Goal: Task Accomplishment & Management: Manage account settings

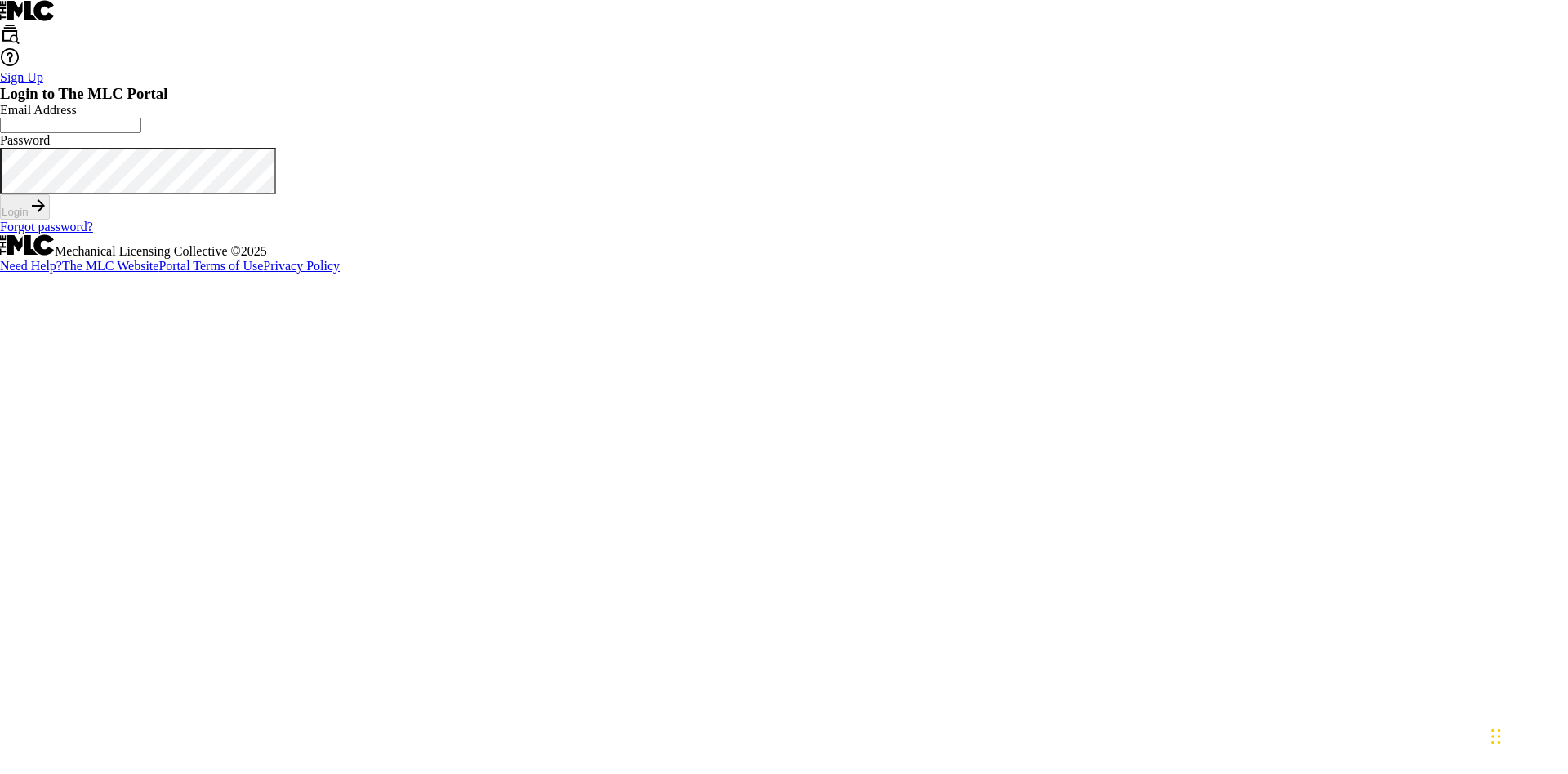
scroll to position [22, 0]
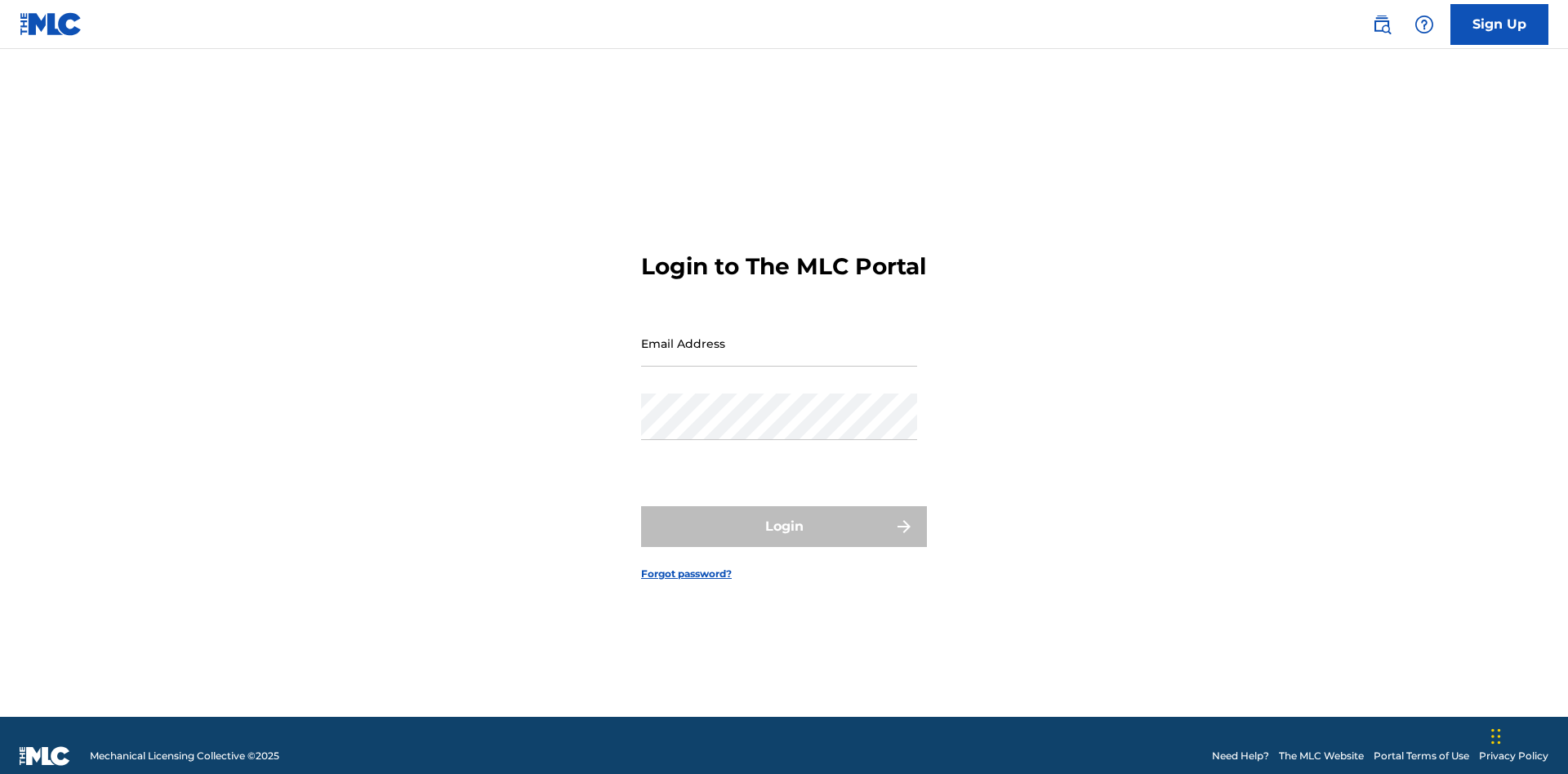
click at [779, 335] on input "Email Address" at bounding box center [779, 343] width 276 height 47
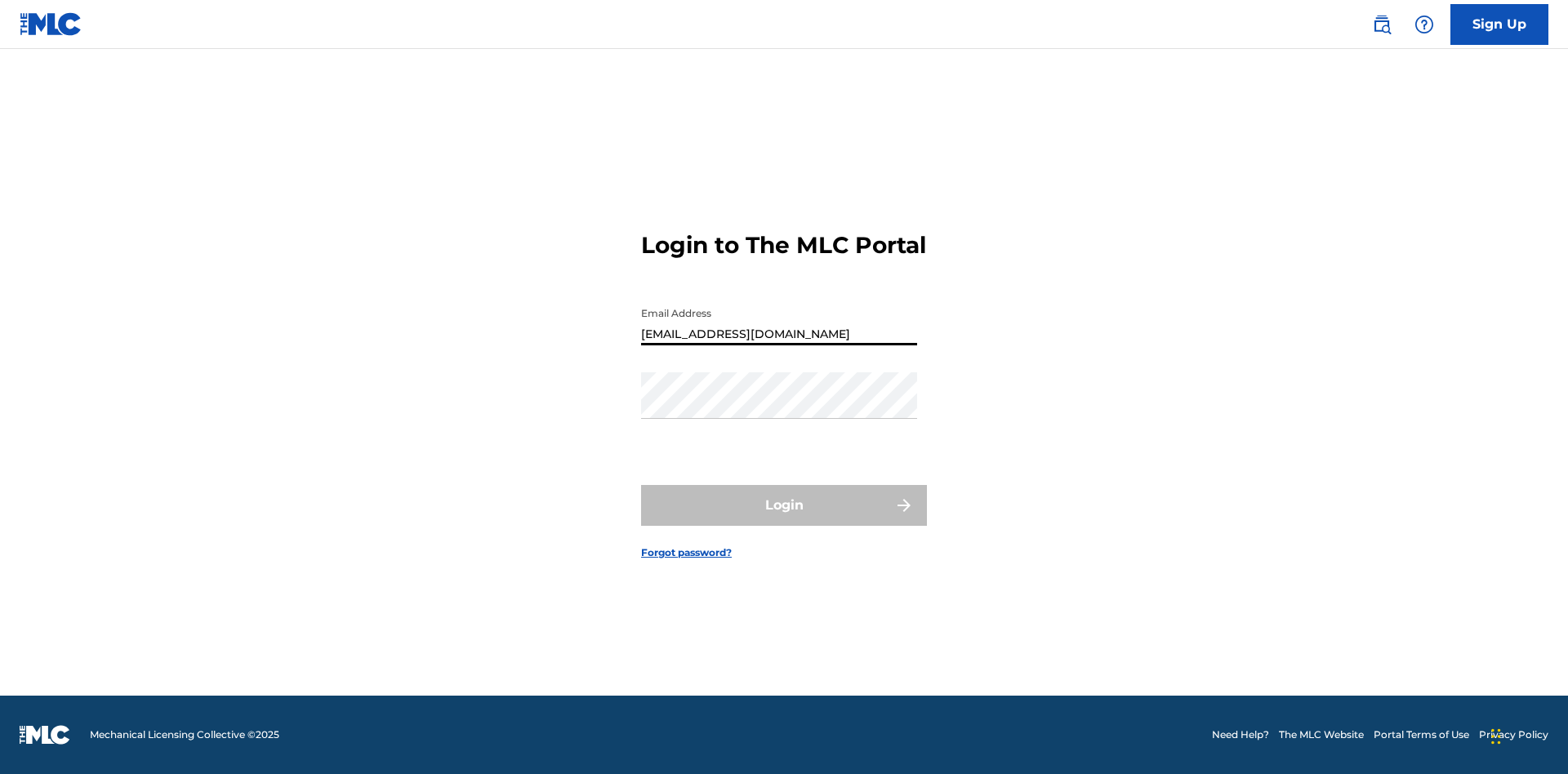
type input "[EMAIL_ADDRESS][DOMAIN_NAME]"
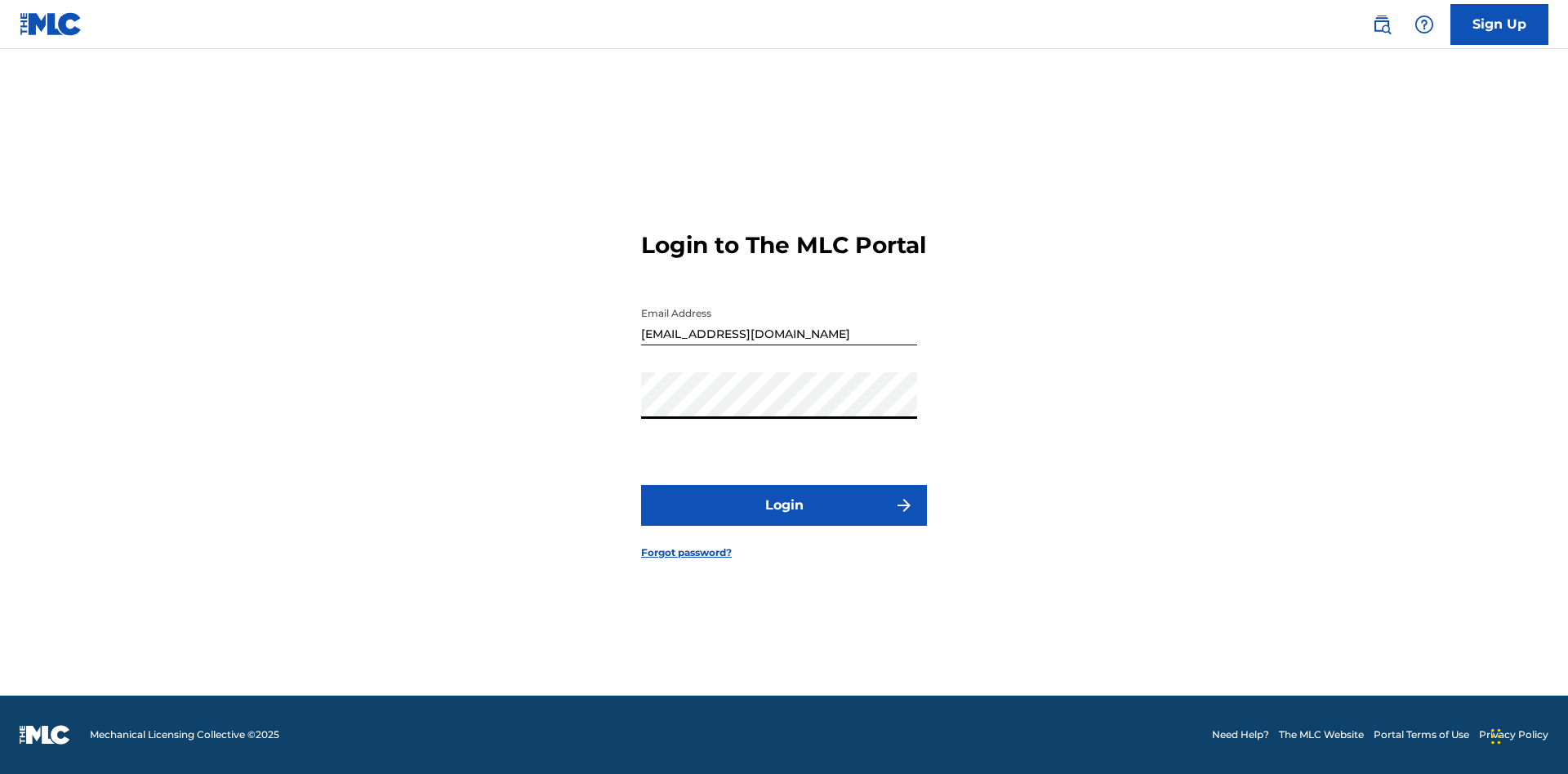
click at [784, 519] on button "Login" at bounding box center [784, 505] width 286 height 41
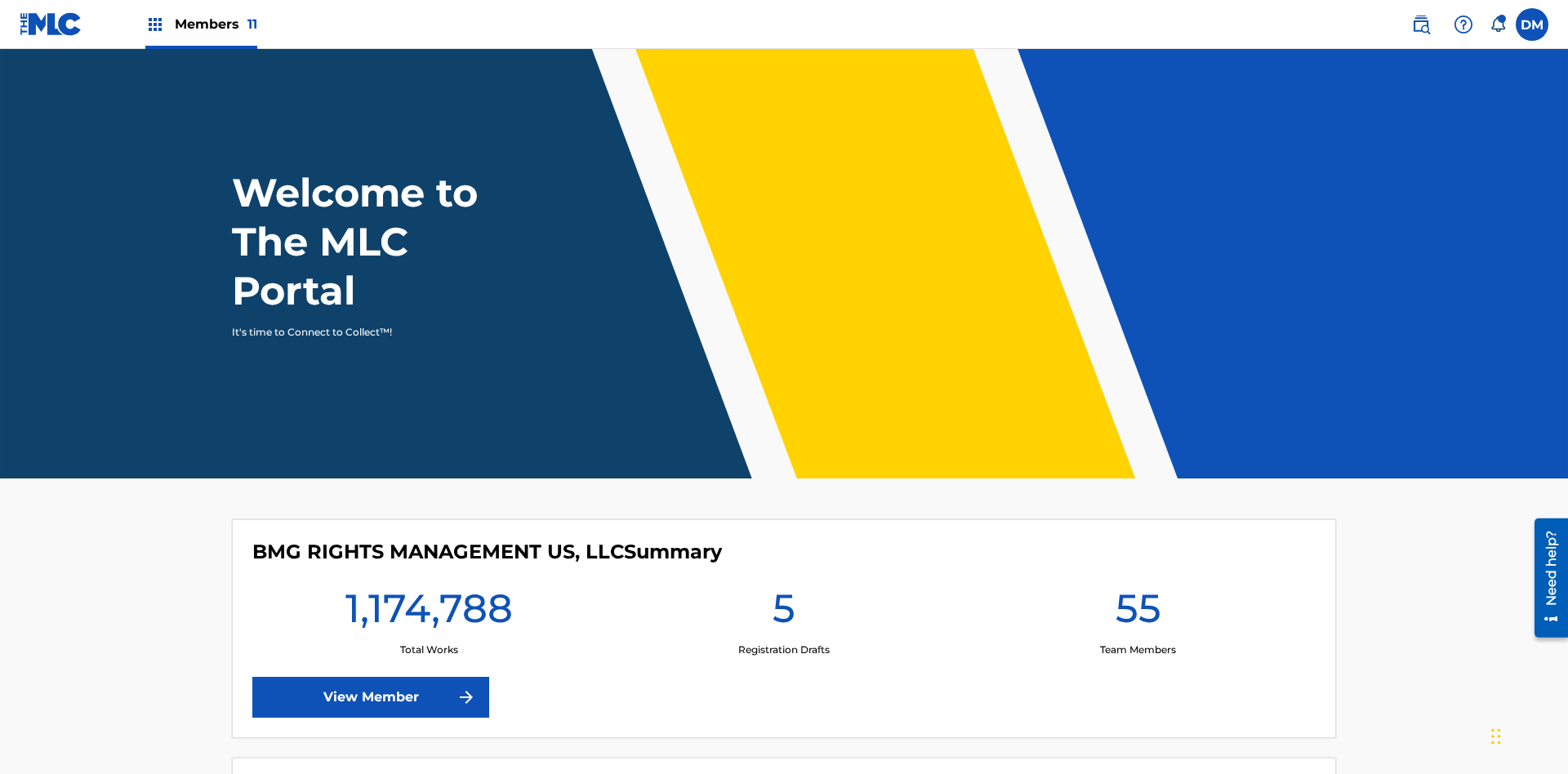
scroll to position [70, 0]
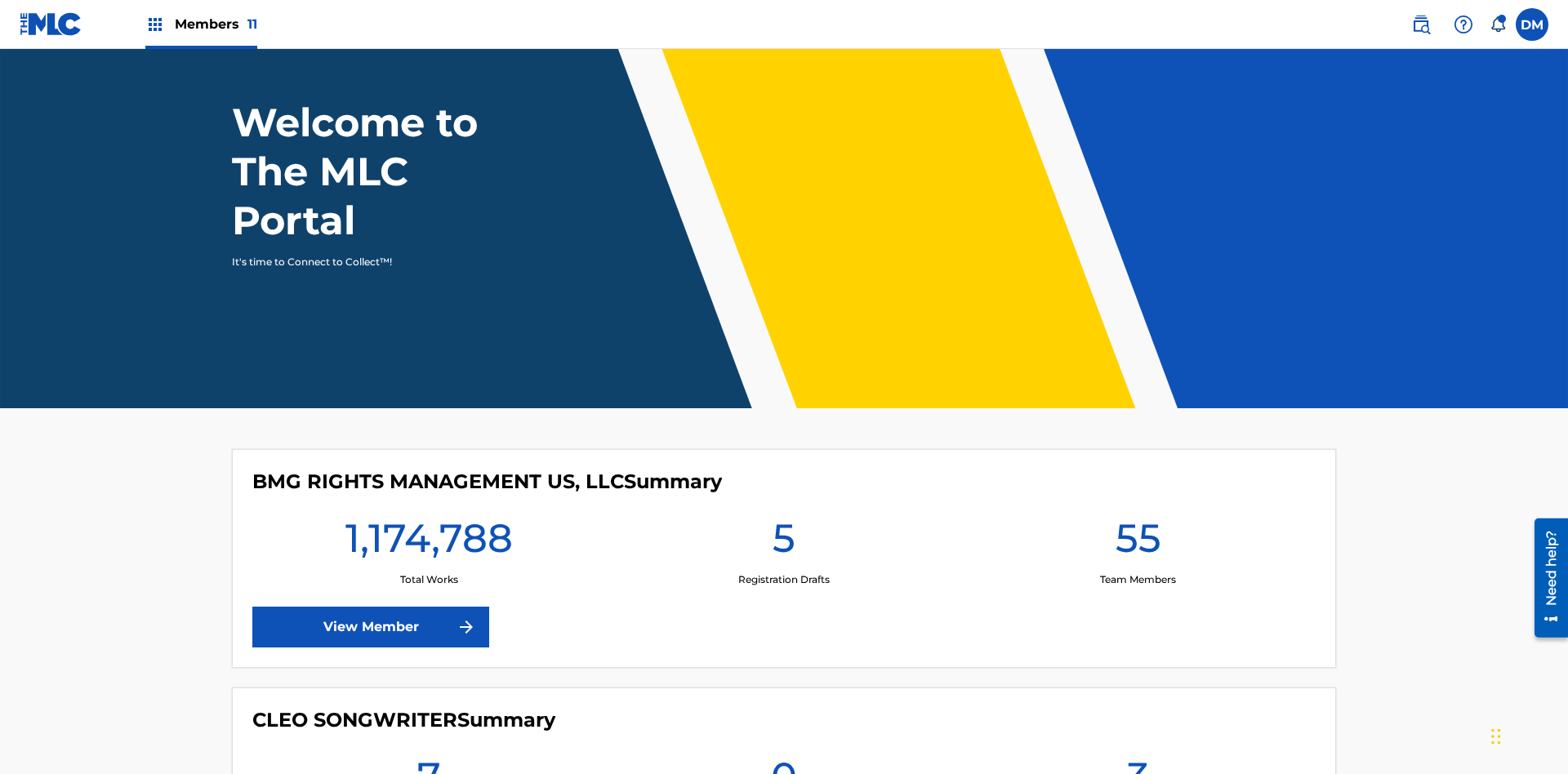
click at [201, 23] on span "Members 11" at bounding box center [216, 24] width 82 height 19
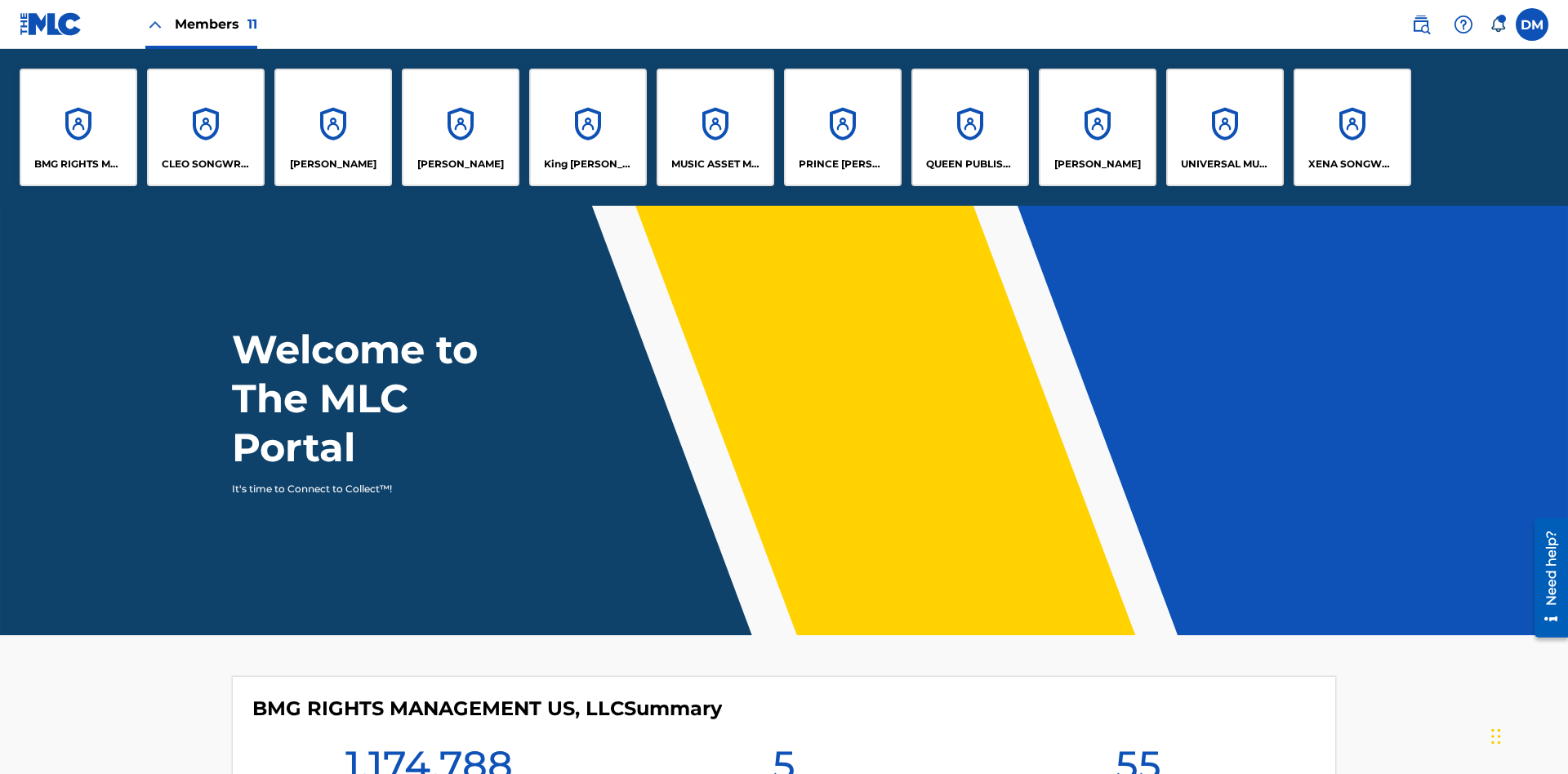
click at [1224, 164] on p "UNIVERSAL MUSIC PUB GROUP" at bounding box center [1225, 164] width 89 height 15
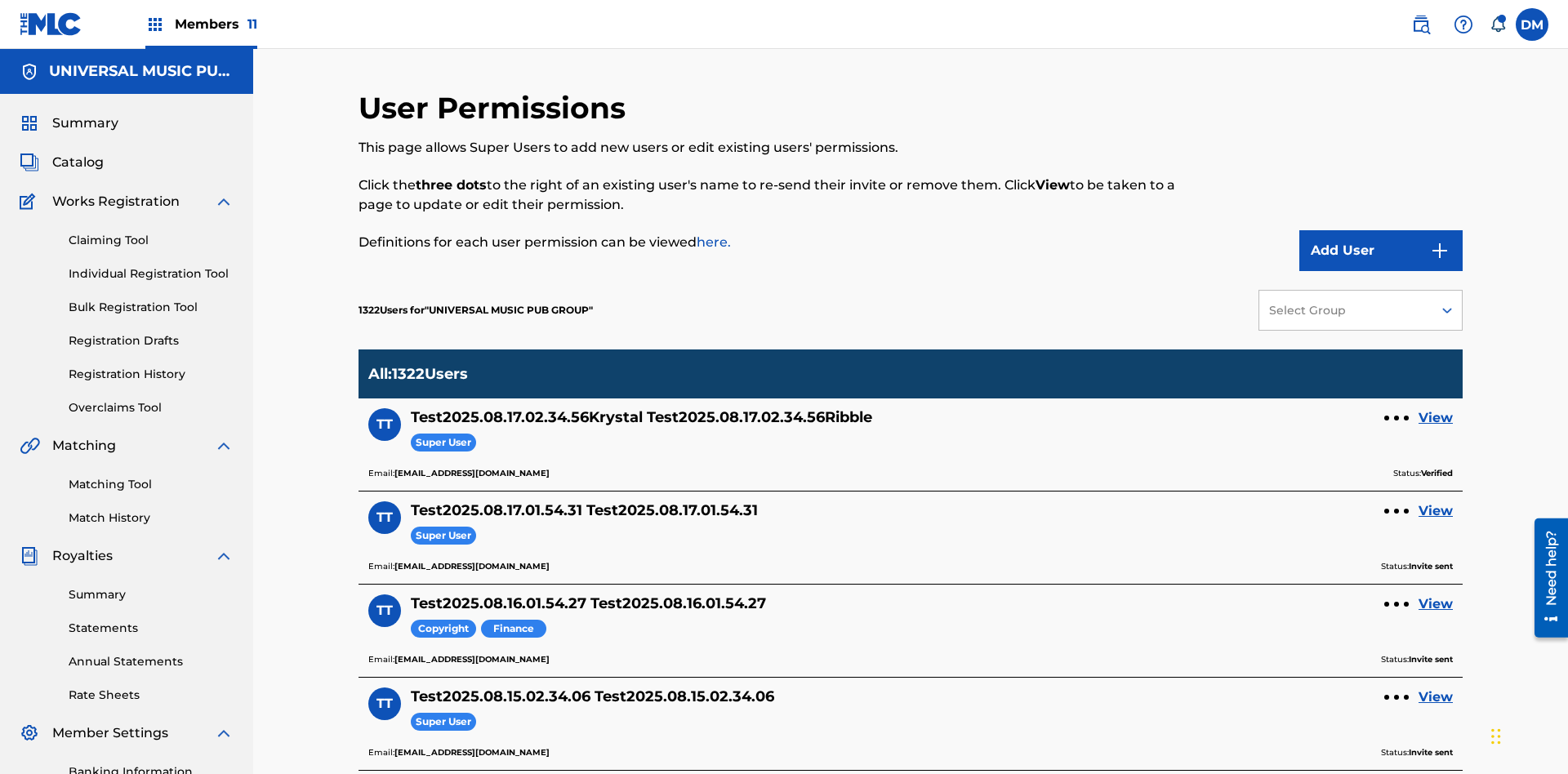
click at [1381, 231] on button "Add User" at bounding box center [1381, 251] width 163 height 41
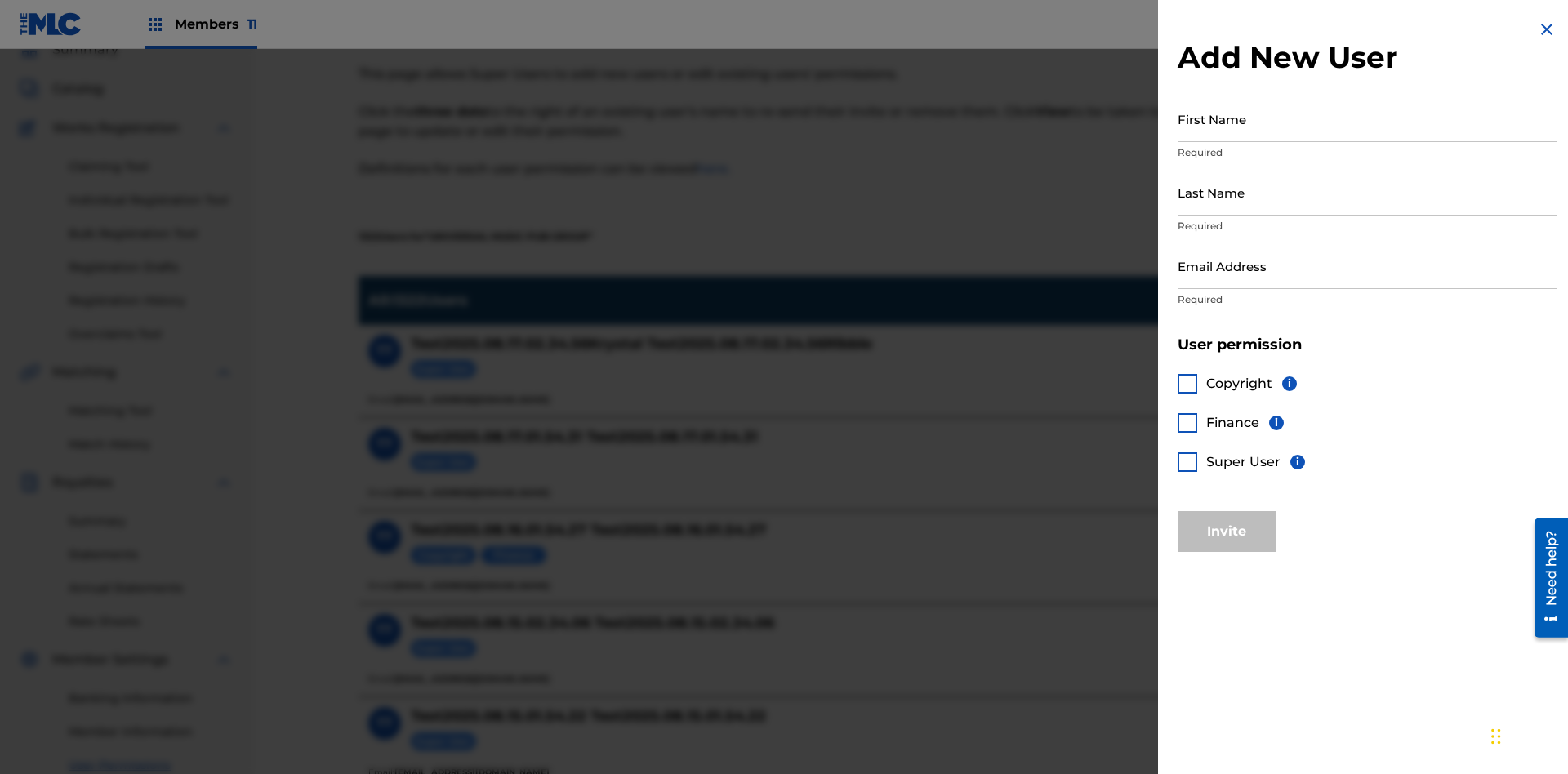
click at [1367, 118] on input "First Name" at bounding box center [1366, 119] width 379 height 47
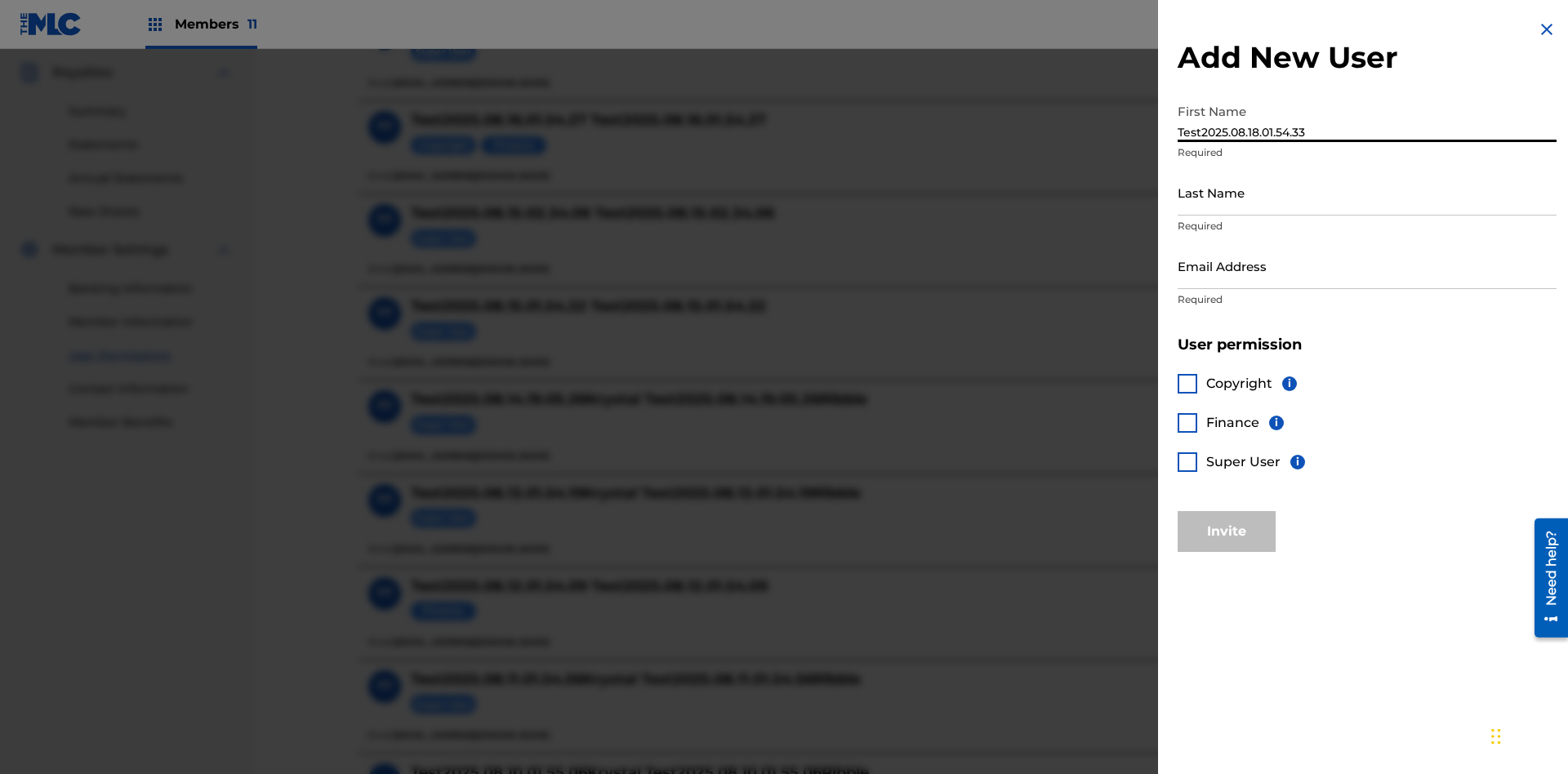
type input "Test2025.08.18.01.54.33"
click at [1367, 191] on input "Last Name" at bounding box center [1366, 192] width 379 height 47
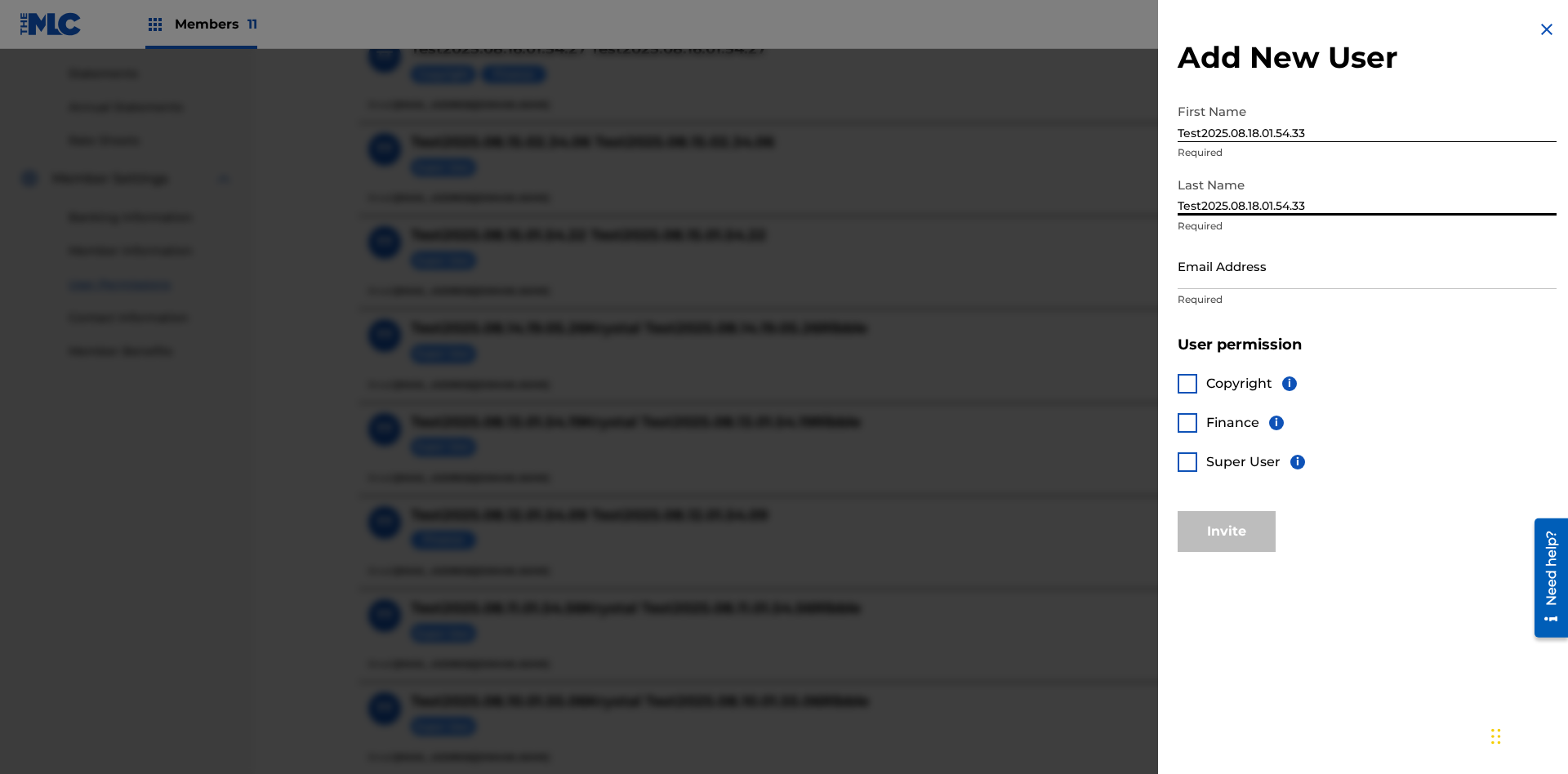
type input "Test2025.08.18.01.54.33"
click at [1367, 265] on input "Email Address" at bounding box center [1366, 265] width 379 height 47
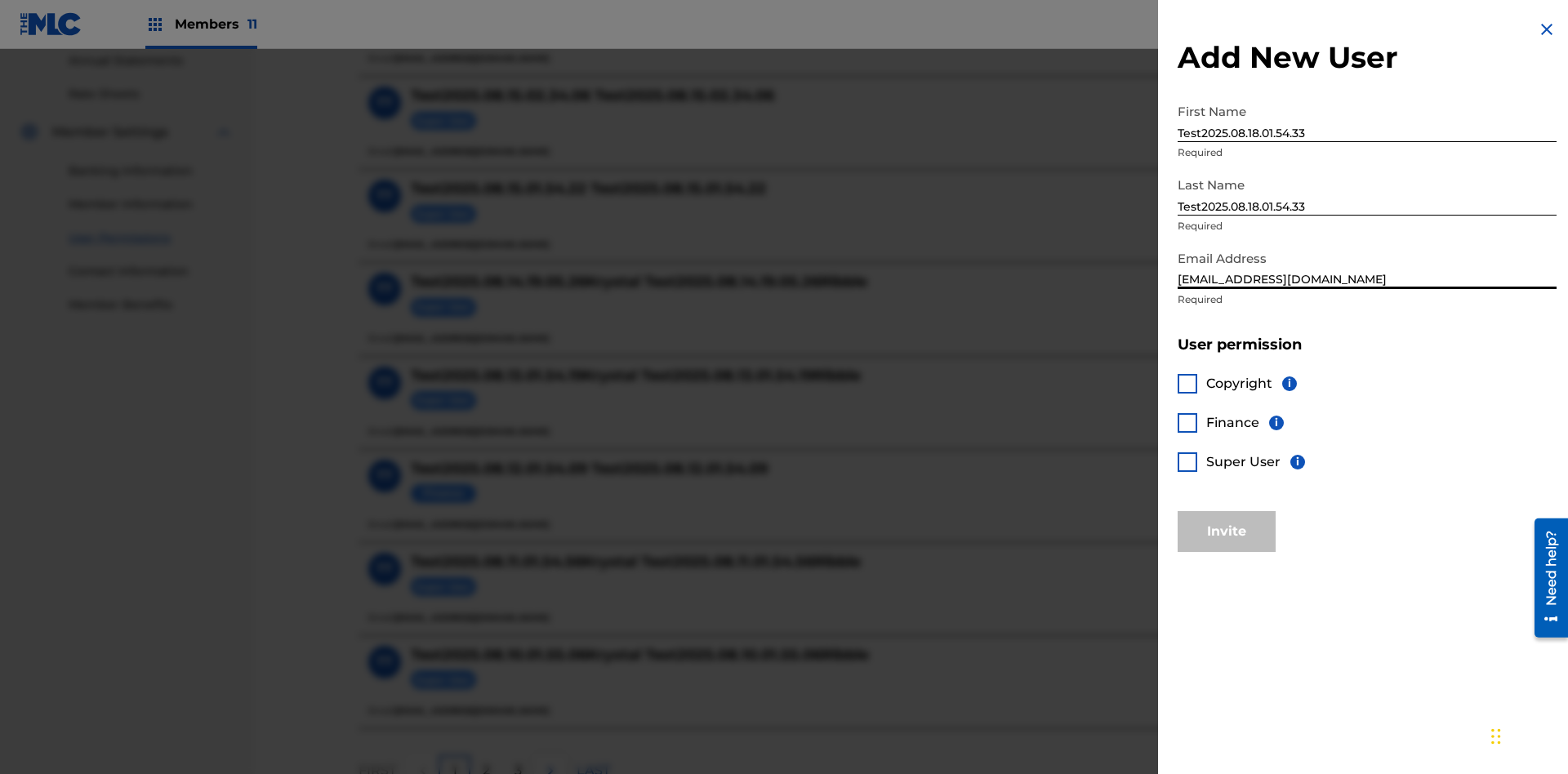
scroll to position [738, 0]
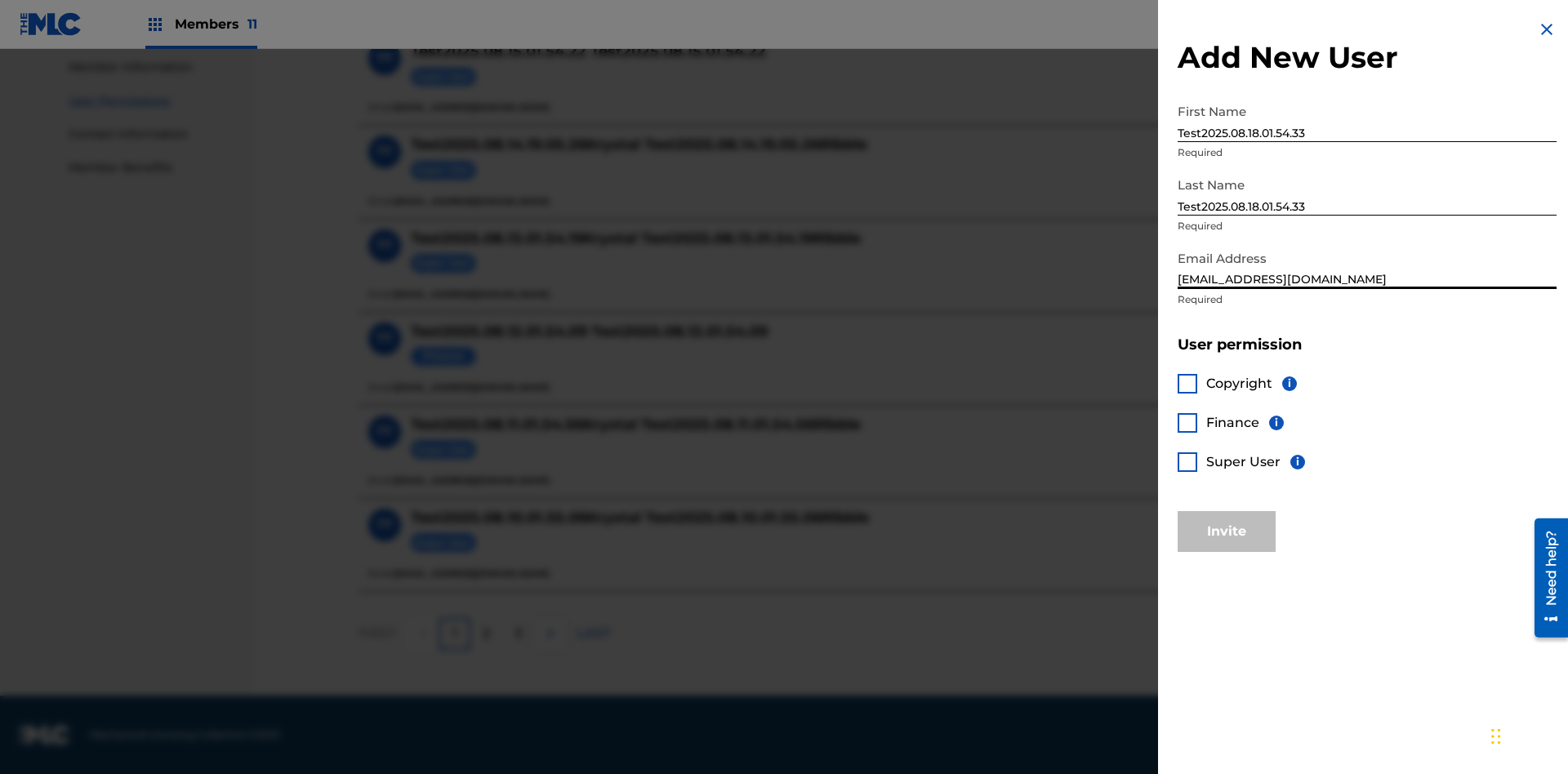
type input "[EMAIL_ADDRESS][DOMAIN_NAME]"
click at [1187, 461] on div at bounding box center [1187, 462] width 20 height 20
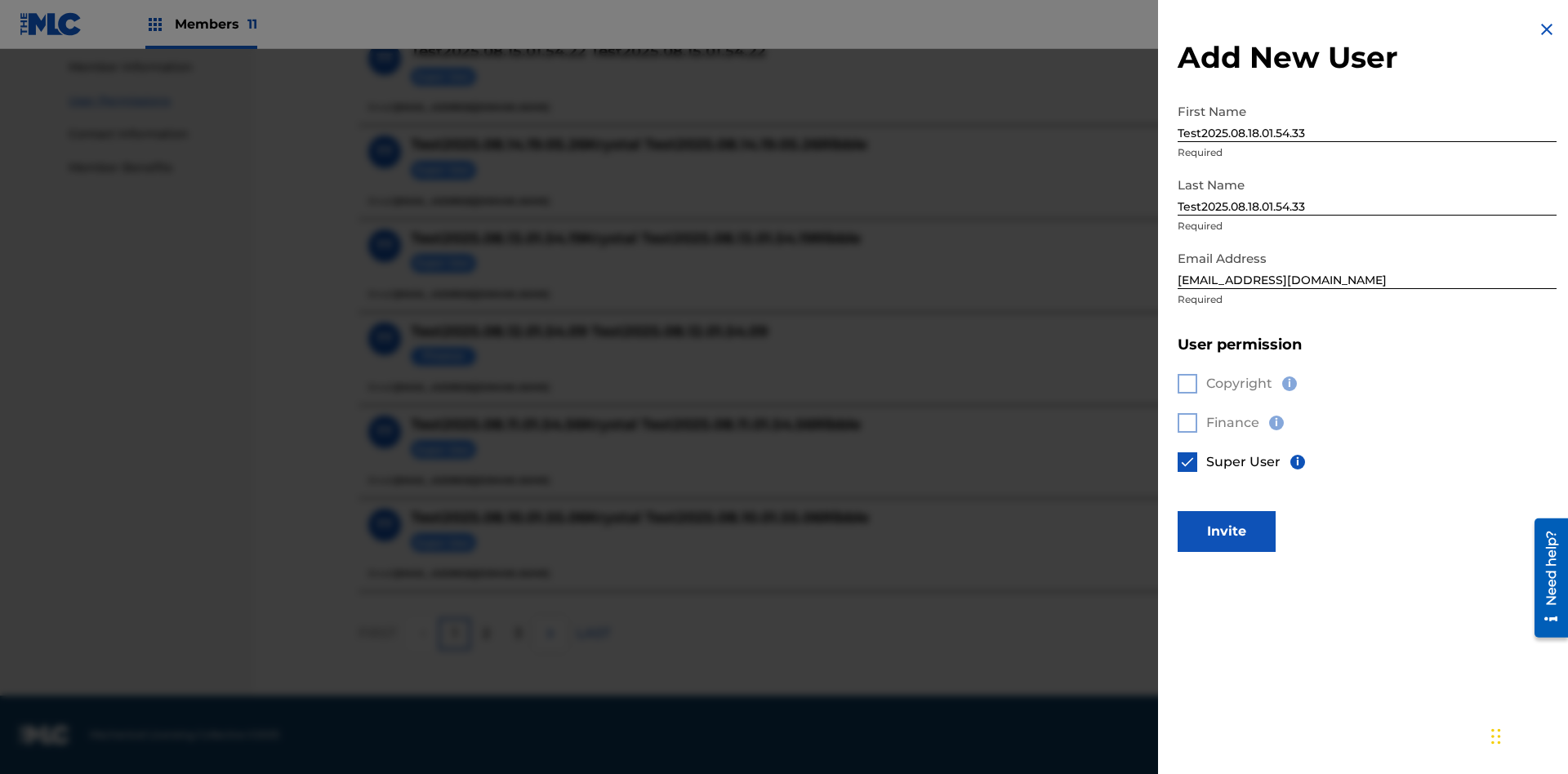
click at [1227, 531] on button "Invite" at bounding box center [1227, 531] width 98 height 41
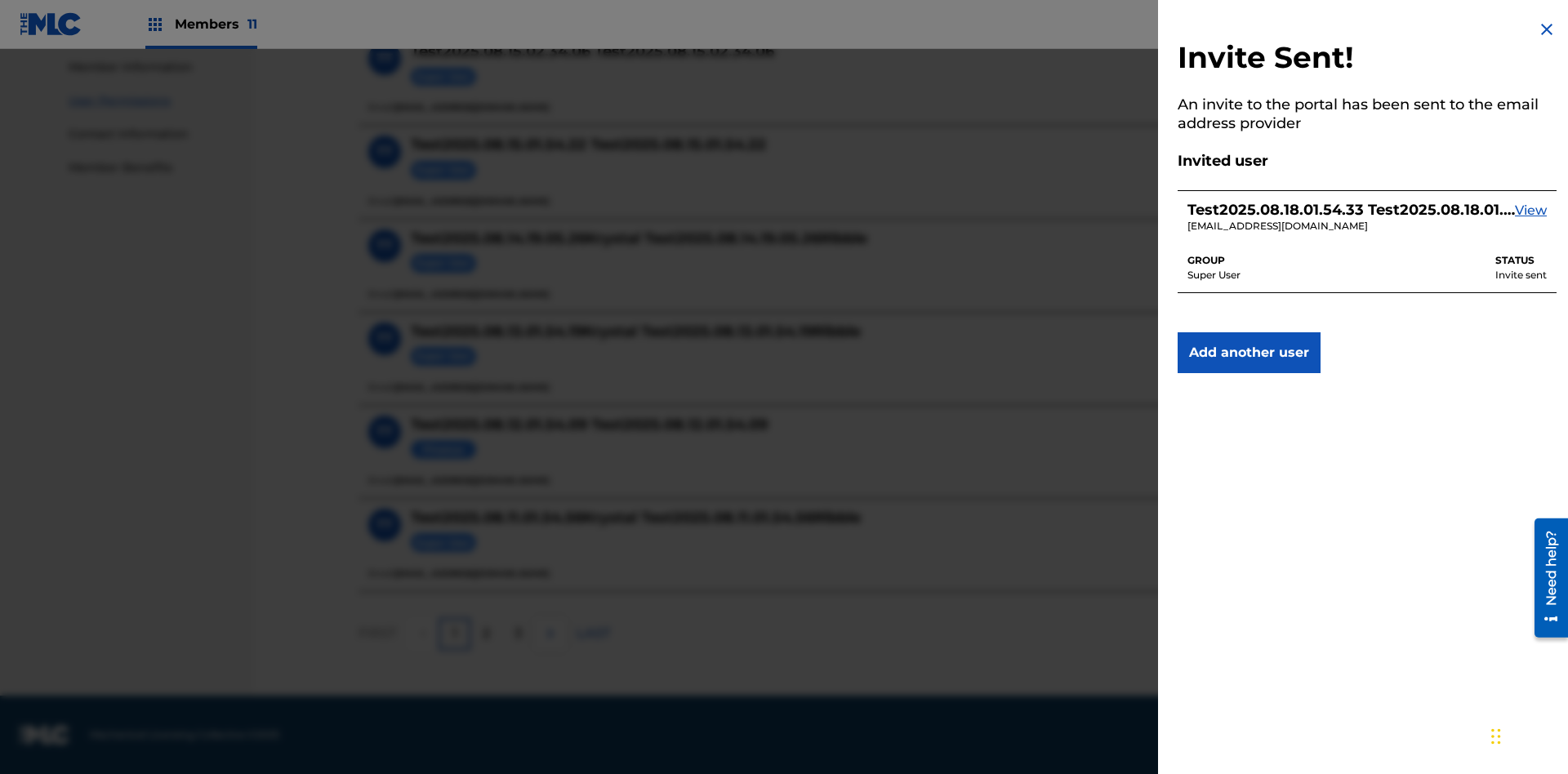
click at [1547, 29] on img at bounding box center [1547, 30] width 20 height 20
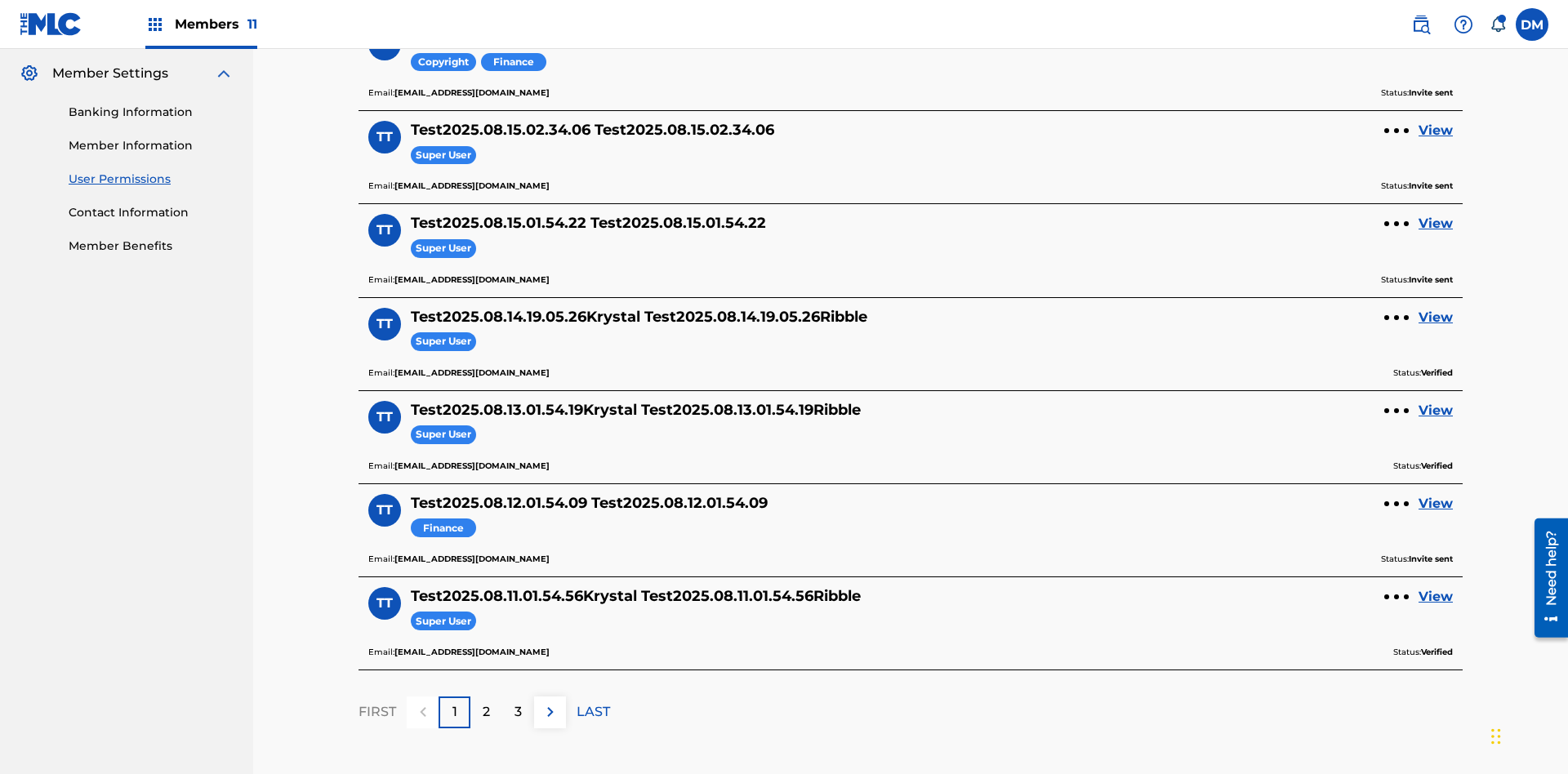
scroll to position [569, 0]
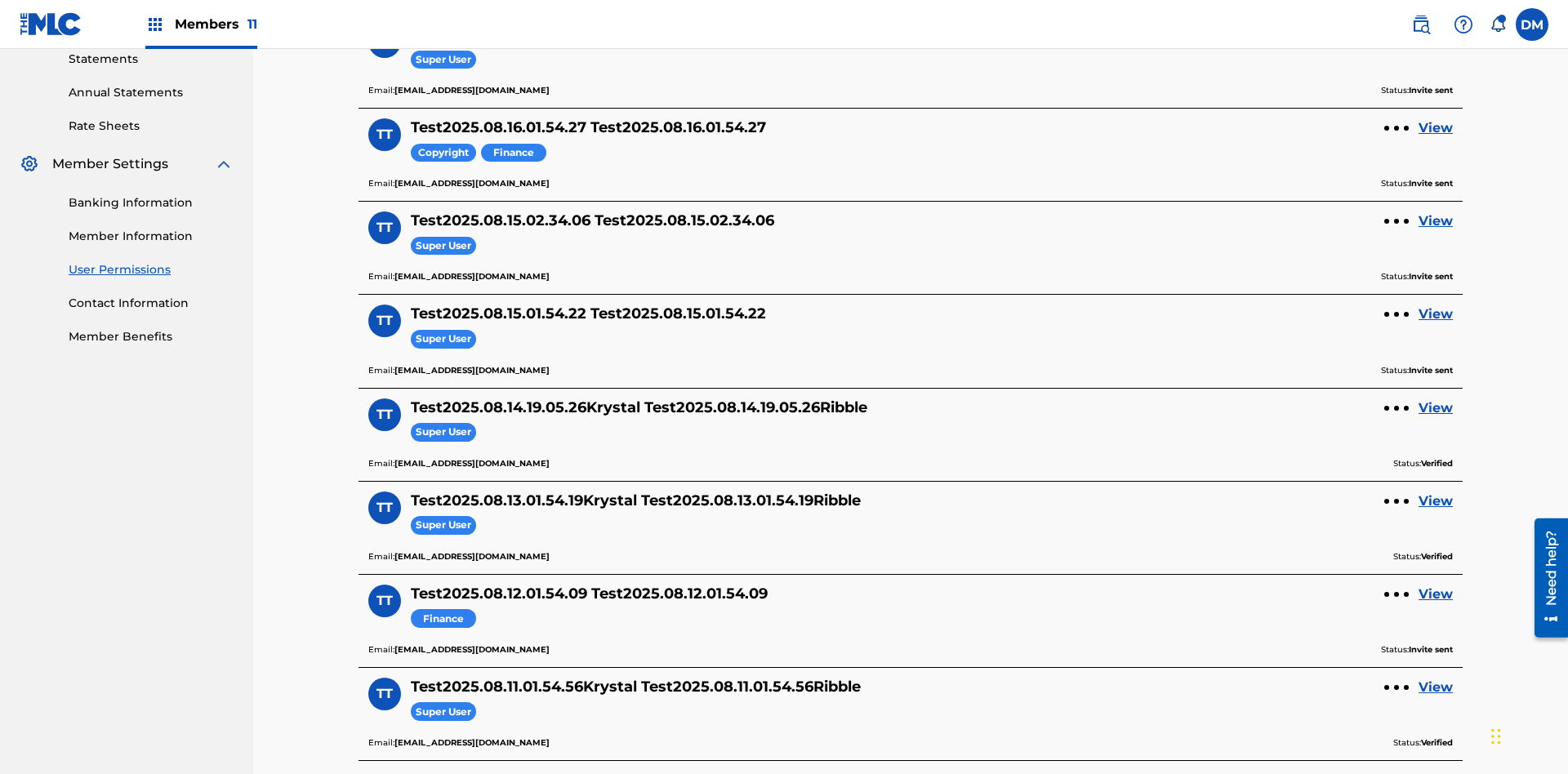
click at [1532, 23] on label at bounding box center [1531, 24] width 32 height 32
click at [1532, 24] on input "[PERSON_NAME] [PERSON_NAME] [PERSON_NAME][EMAIL_ADDRESS][DOMAIN_NAME] Notificat…" at bounding box center [1532, 24] width 0 height 0
click at [1374, 231] on p "Log out" at bounding box center [1374, 231] width 38 height 15
click at [1532, 24] on input "[PERSON_NAME] [PERSON_NAME] [PERSON_NAME][EMAIL_ADDRESS][DOMAIN_NAME] Notificat…" at bounding box center [1532, 24] width 0 height 0
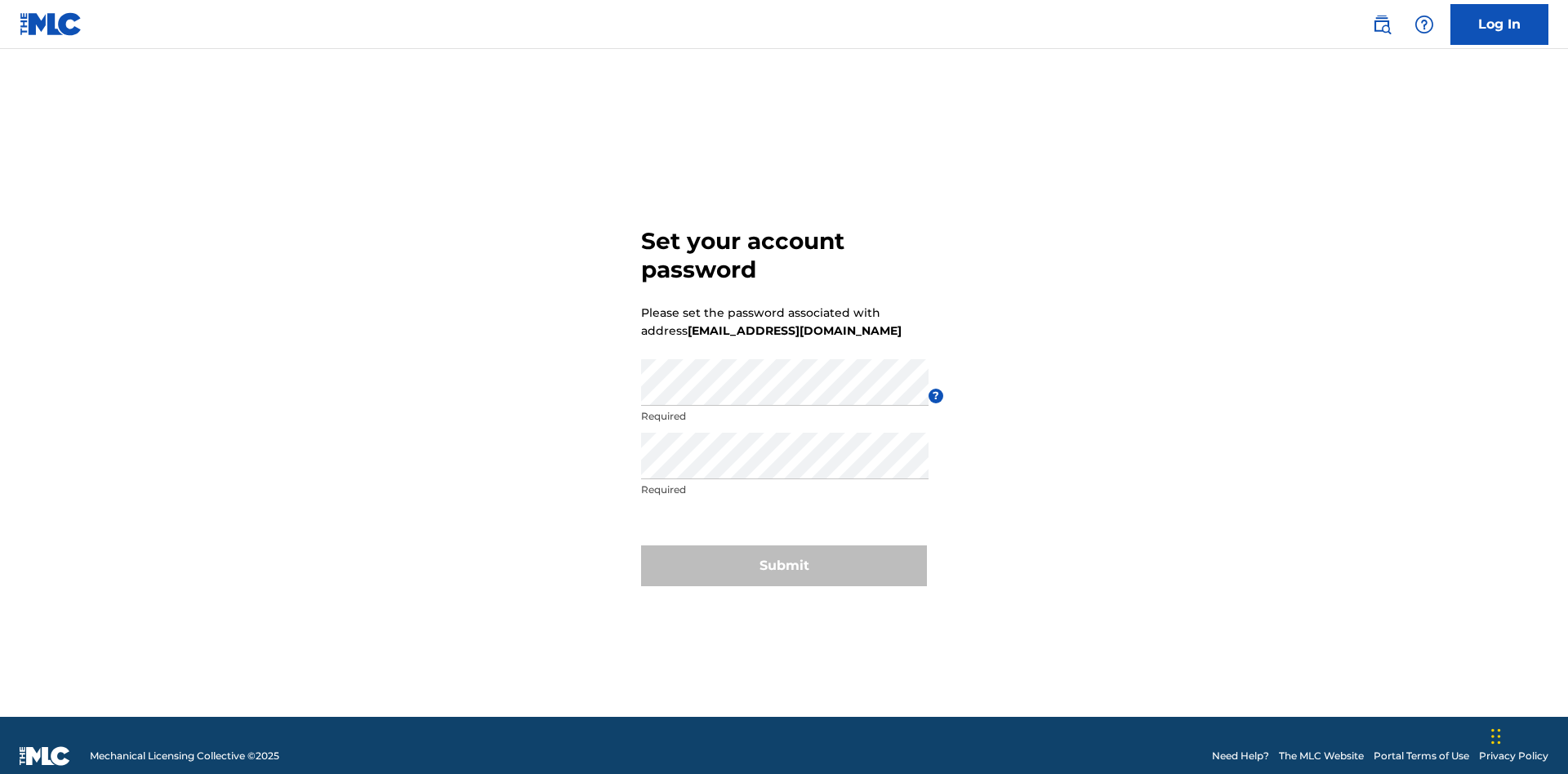
scroll to position [22, 0]
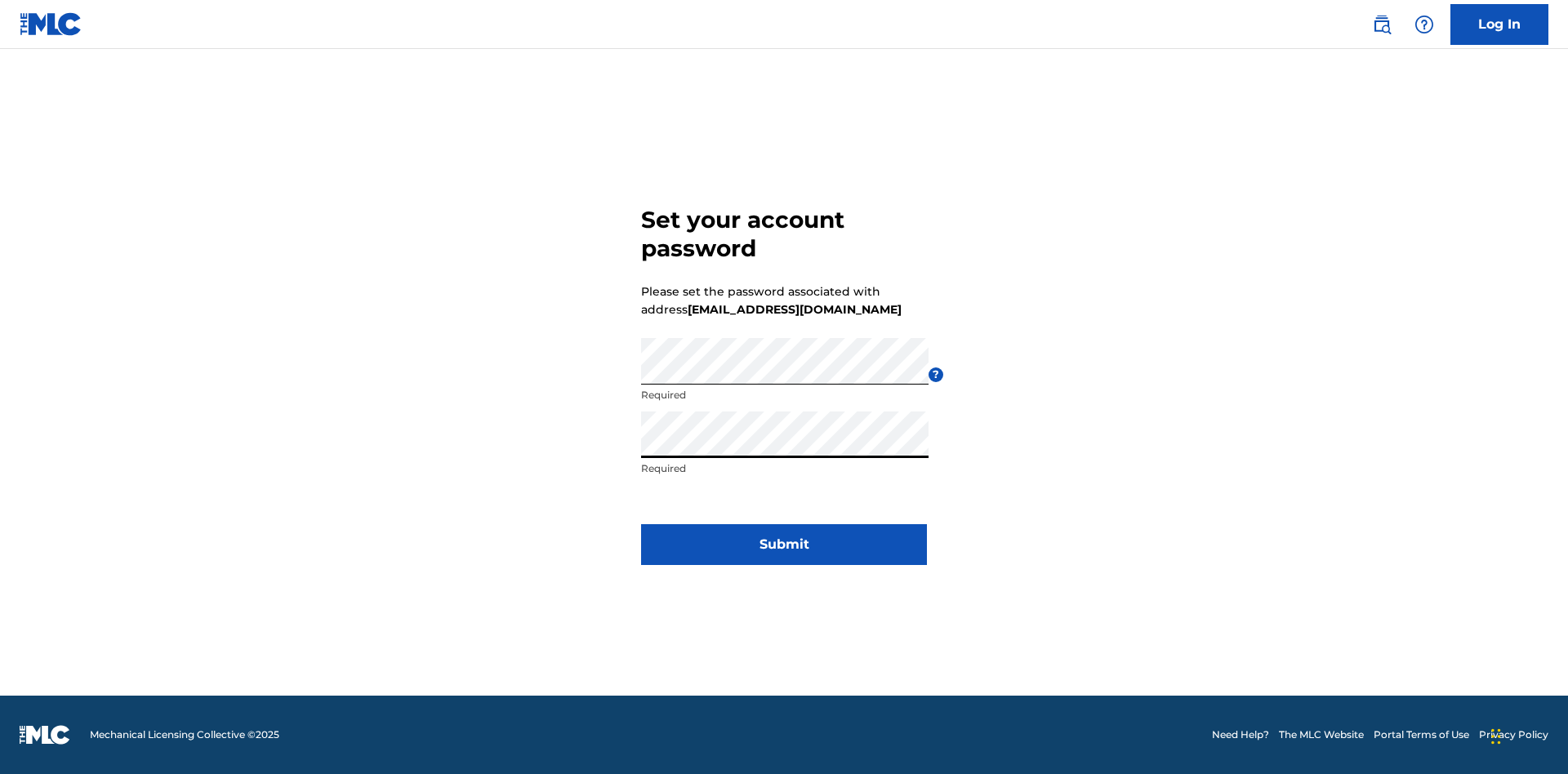
click at [784, 554] on button "Submit" at bounding box center [784, 544] width 286 height 41
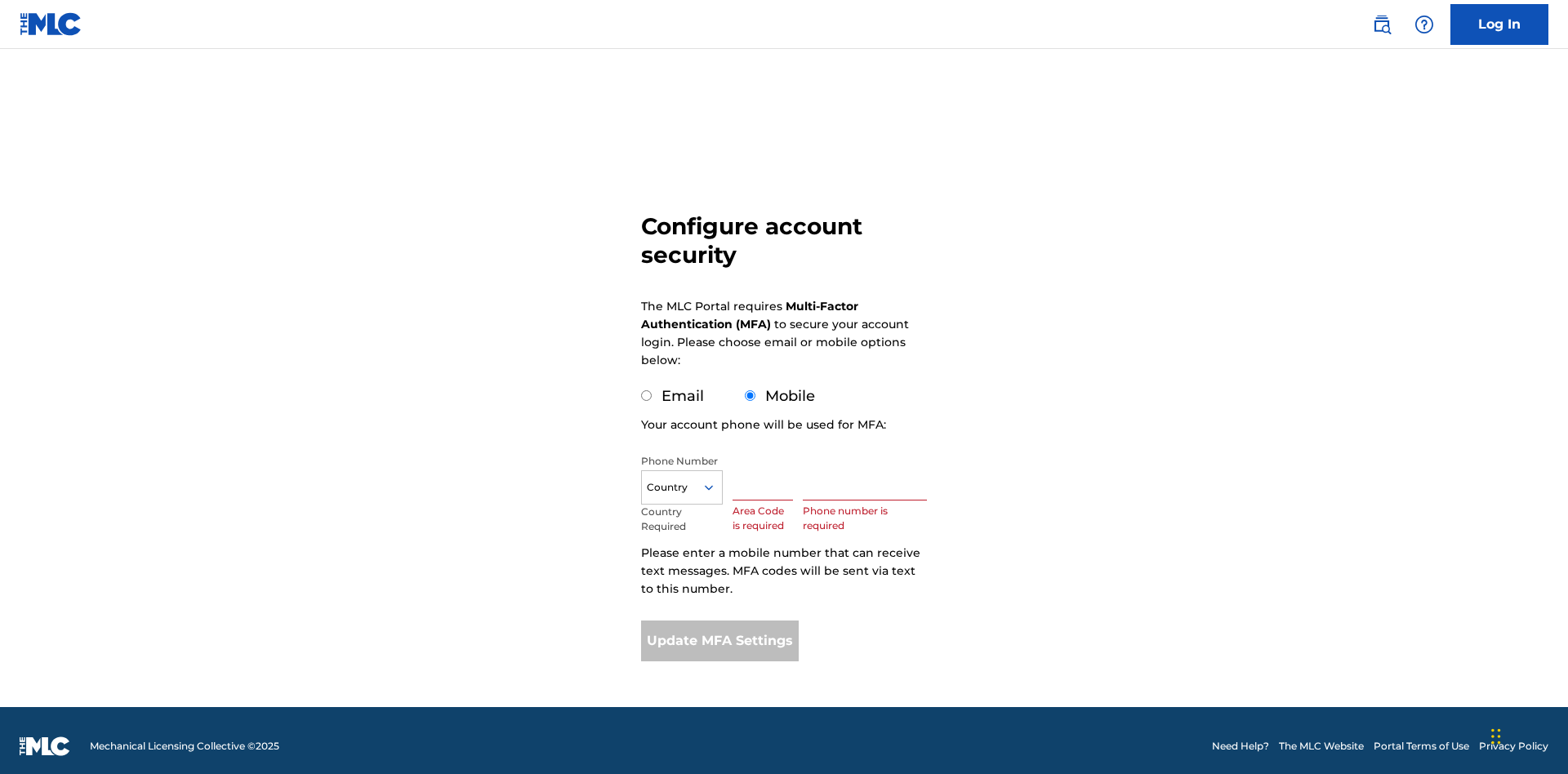
scroll to position [17, 0]
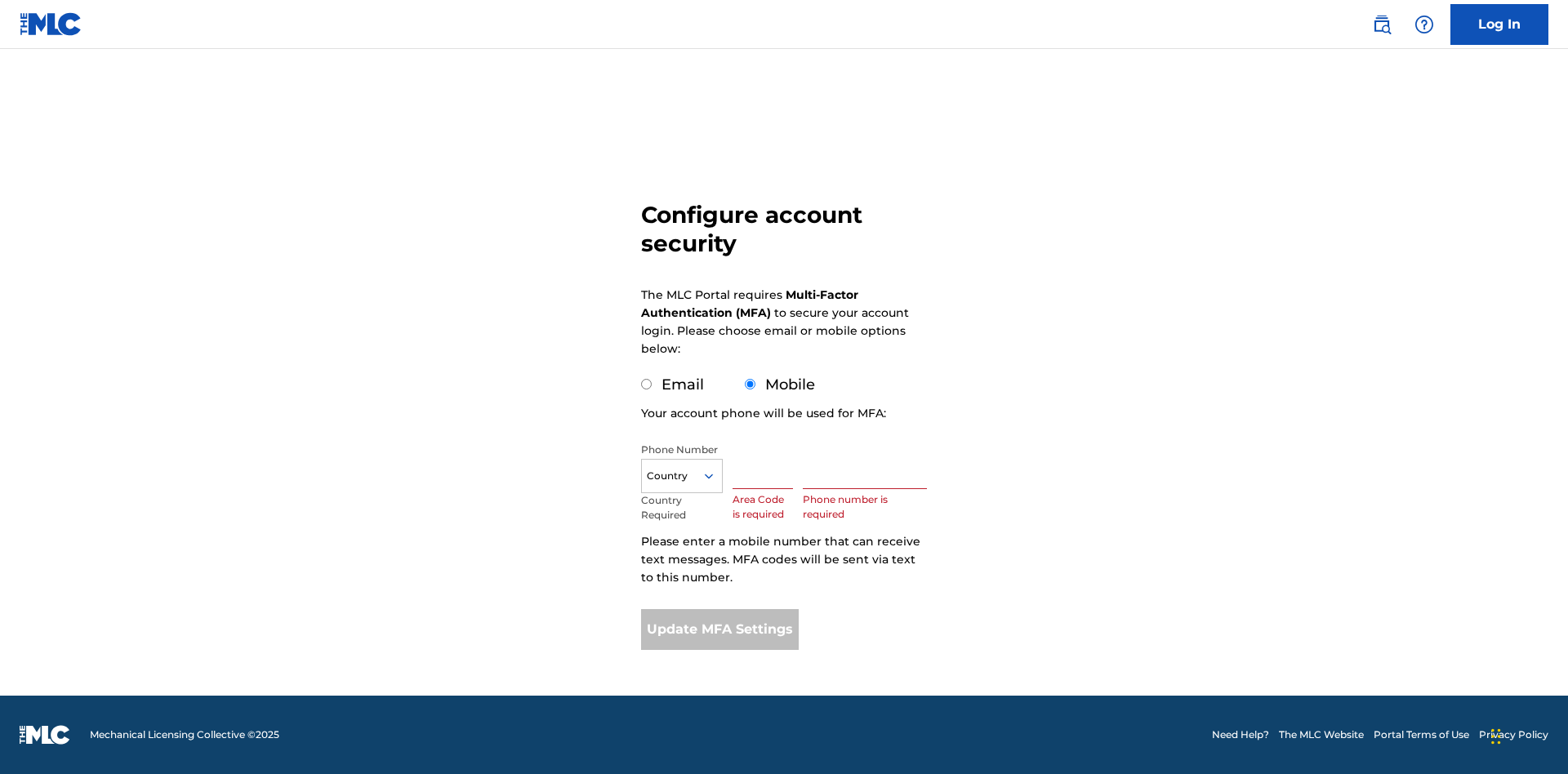
click at [750, 385] on input "Mobile" at bounding box center [749, 384] width 11 height 11
click at [715, 476] on icon at bounding box center [709, 476] width 15 height 15
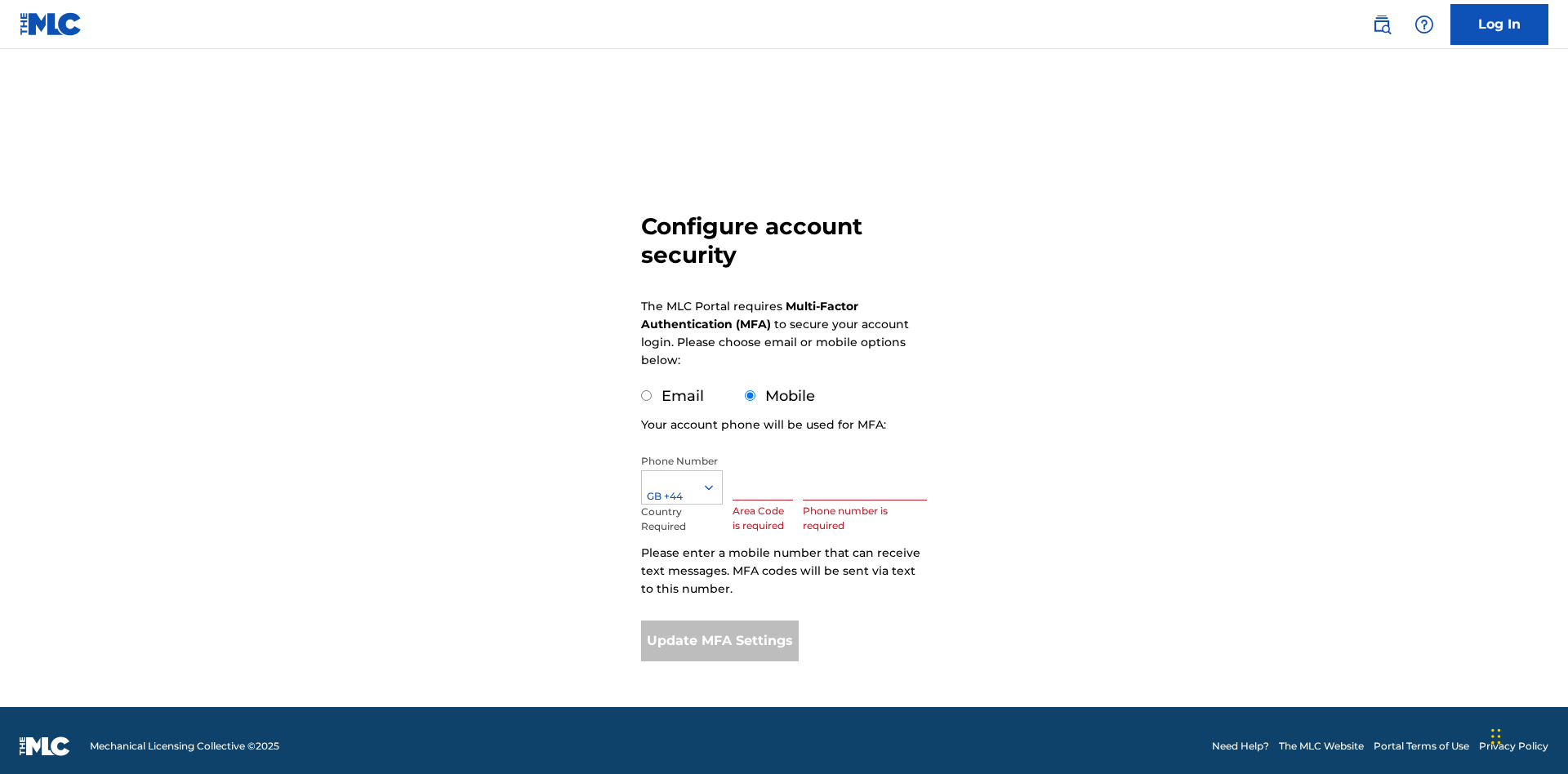
click at [766, 465] on input "text" at bounding box center [763, 477] width 61 height 47
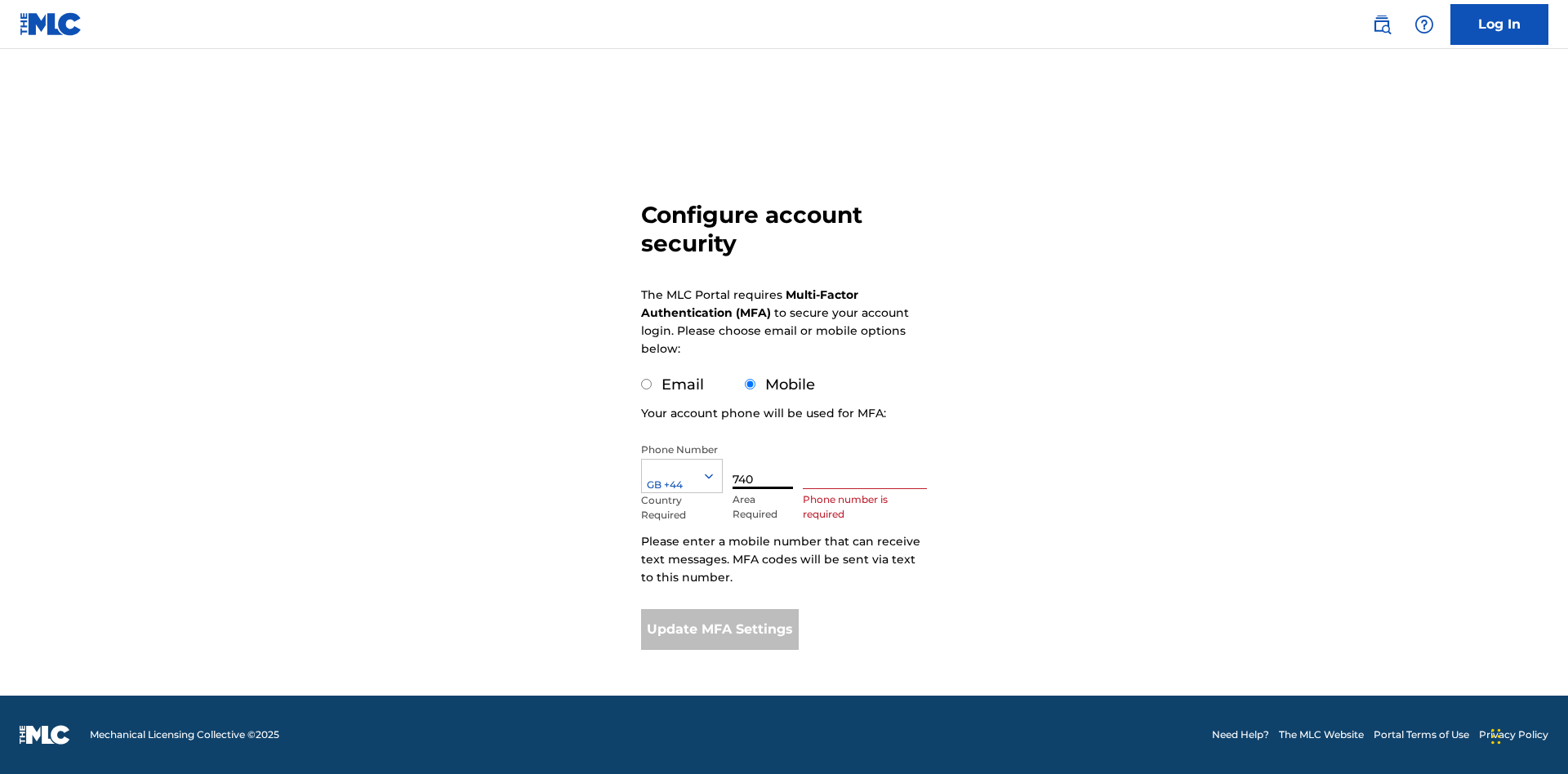
type input "740"
click at [869, 465] on input "text" at bounding box center [864, 466] width 124 height 47
type input "1252166"
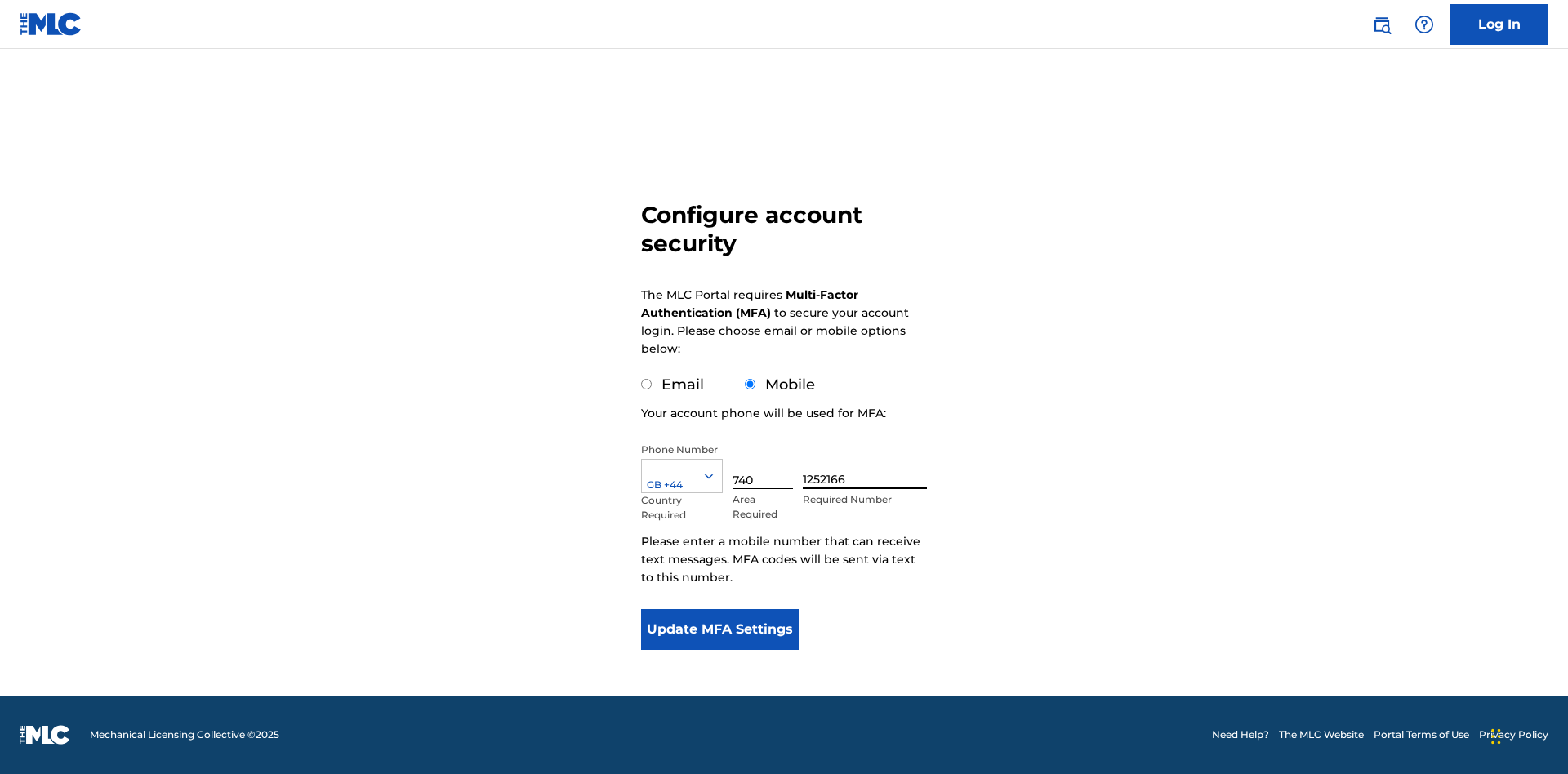
click at [719, 629] on button "Update MFA Settings" at bounding box center [719, 629] width 157 height 41
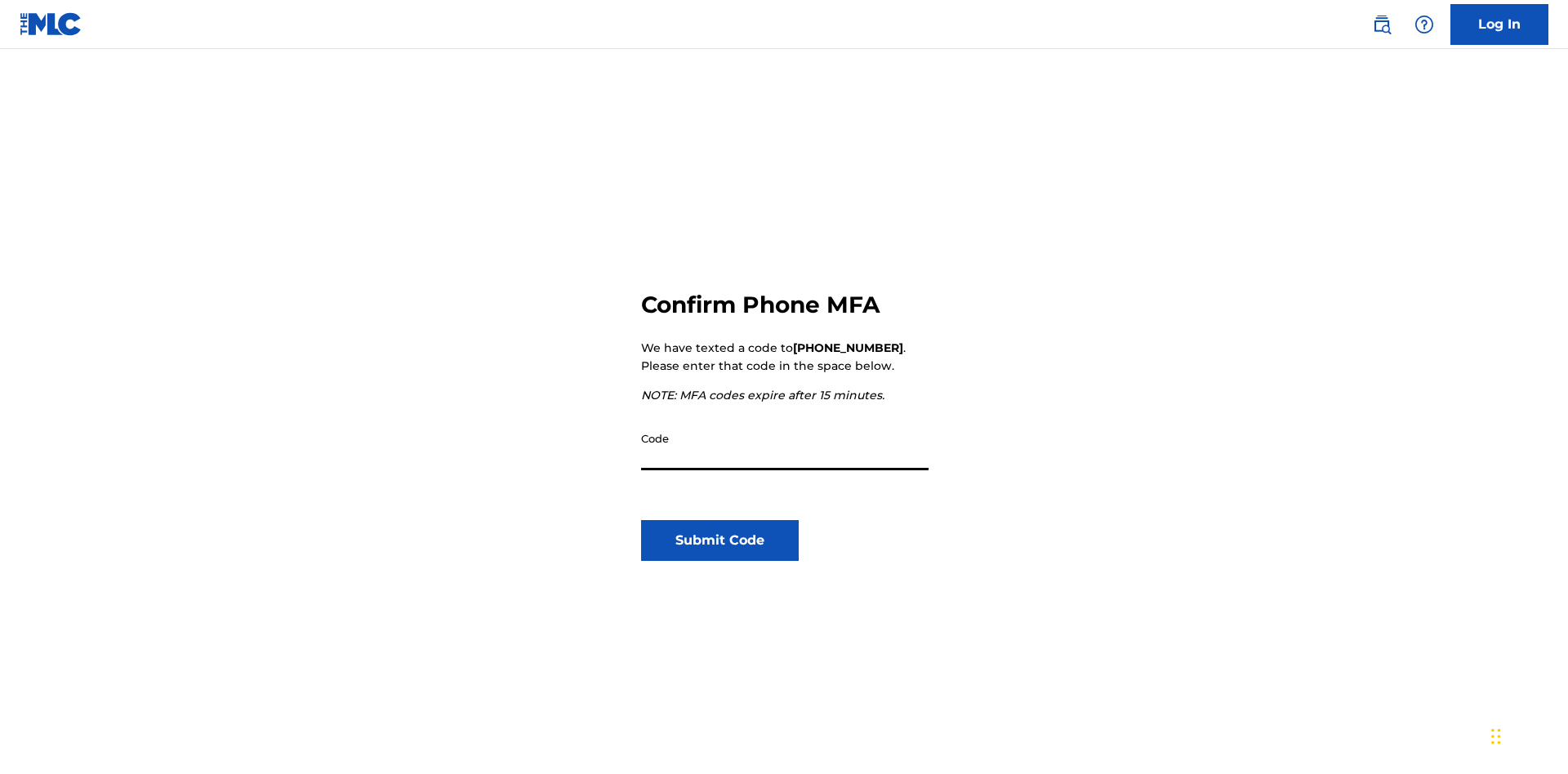
scroll to position [170, 0]
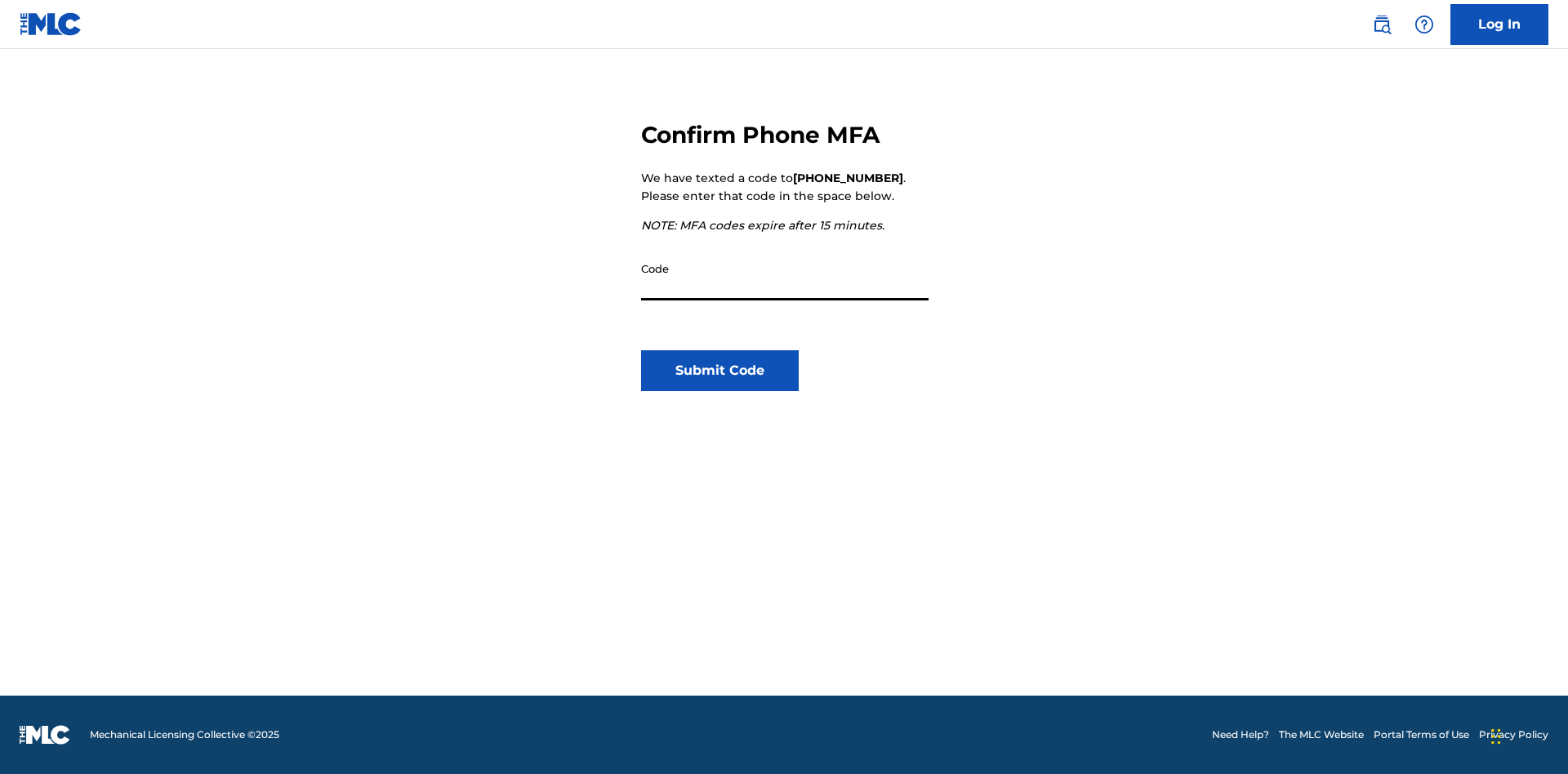
click at [785, 276] on input "Code" at bounding box center [784, 277] width 287 height 47
type input "335296"
click at [719, 370] on button "Submit Code" at bounding box center [719, 370] width 157 height 41
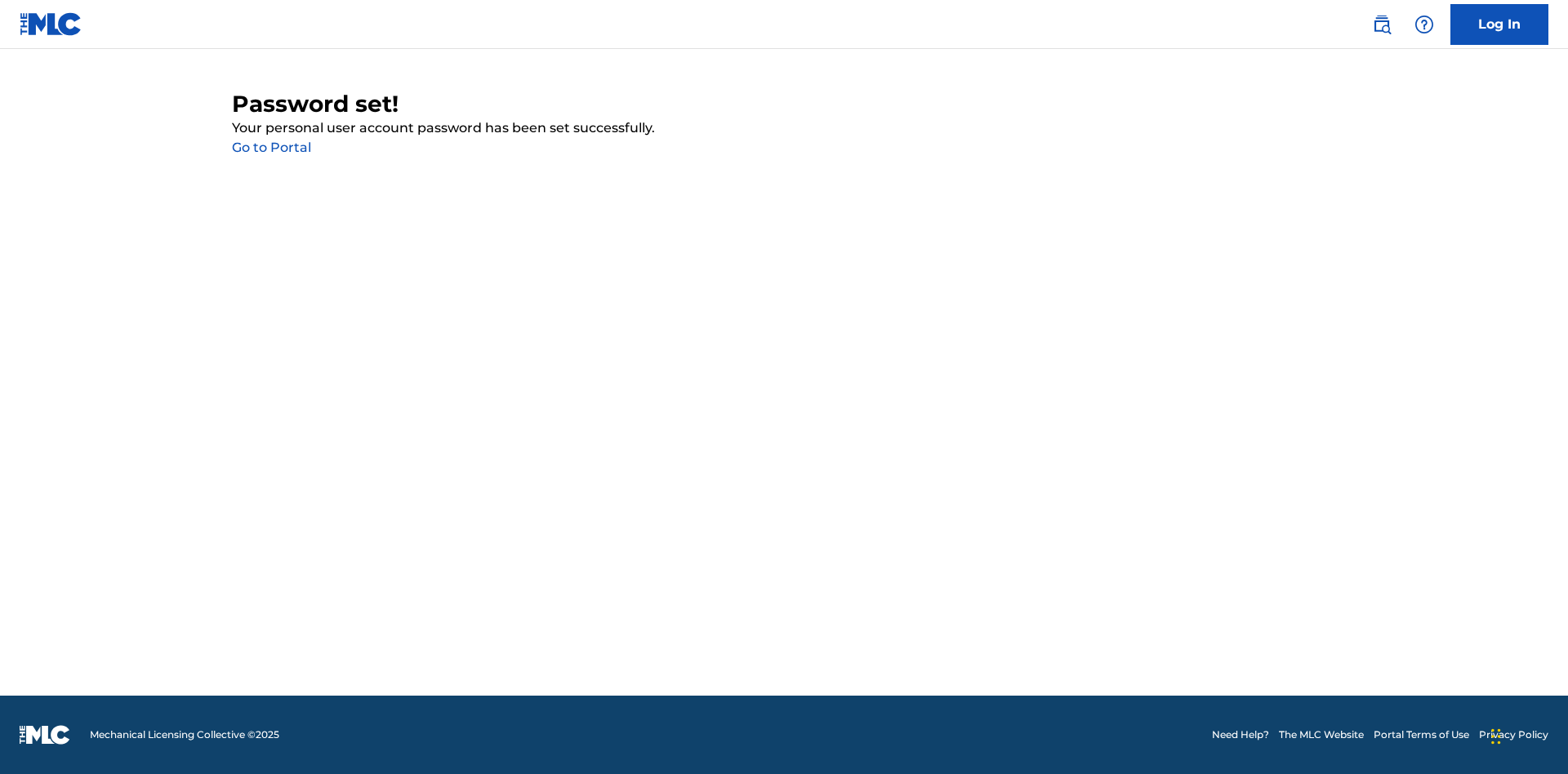
click at [271, 148] on link "Go to Portal" at bounding box center [271, 147] width 79 height 16
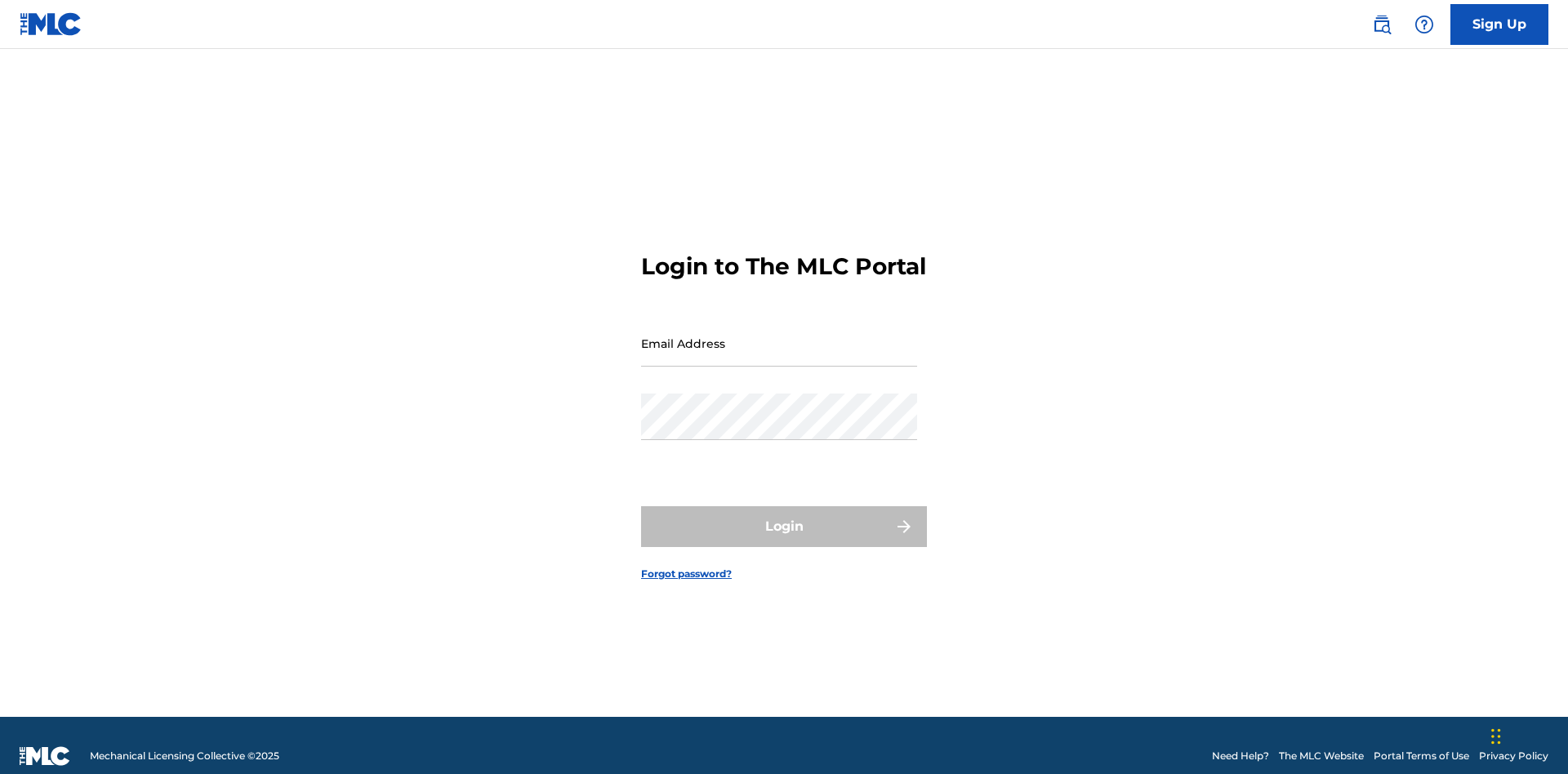
click at [779, 335] on input "Email Address" at bounding box center [779, 343] width 276 height 47
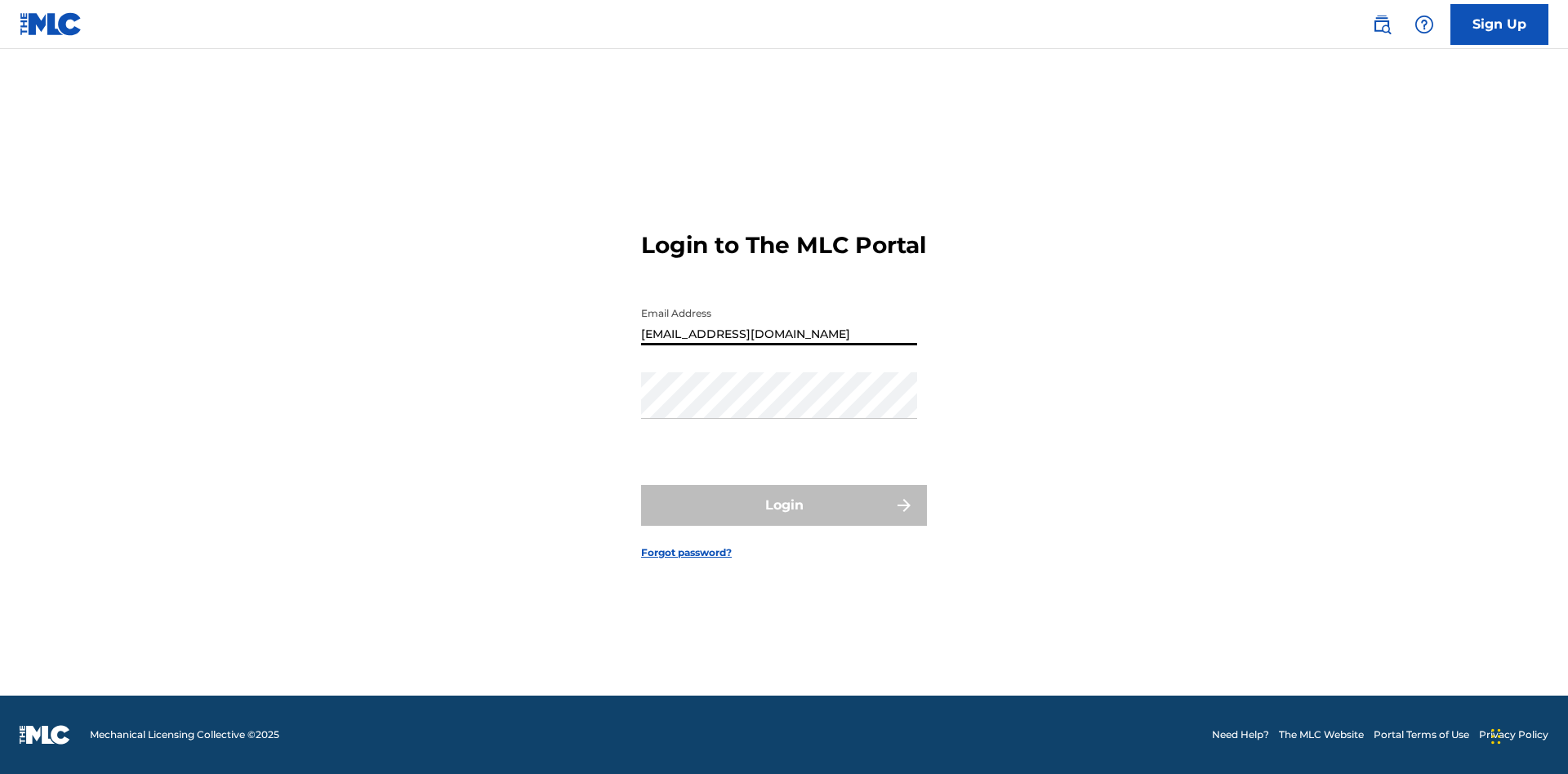
scroll to position [0, 48]
type input "[EMAIL_ADDRESS][DOMAIN_NAME]"
click at [784, 519] on button "Login" at bounding box center [784, 505] width 286 height 41
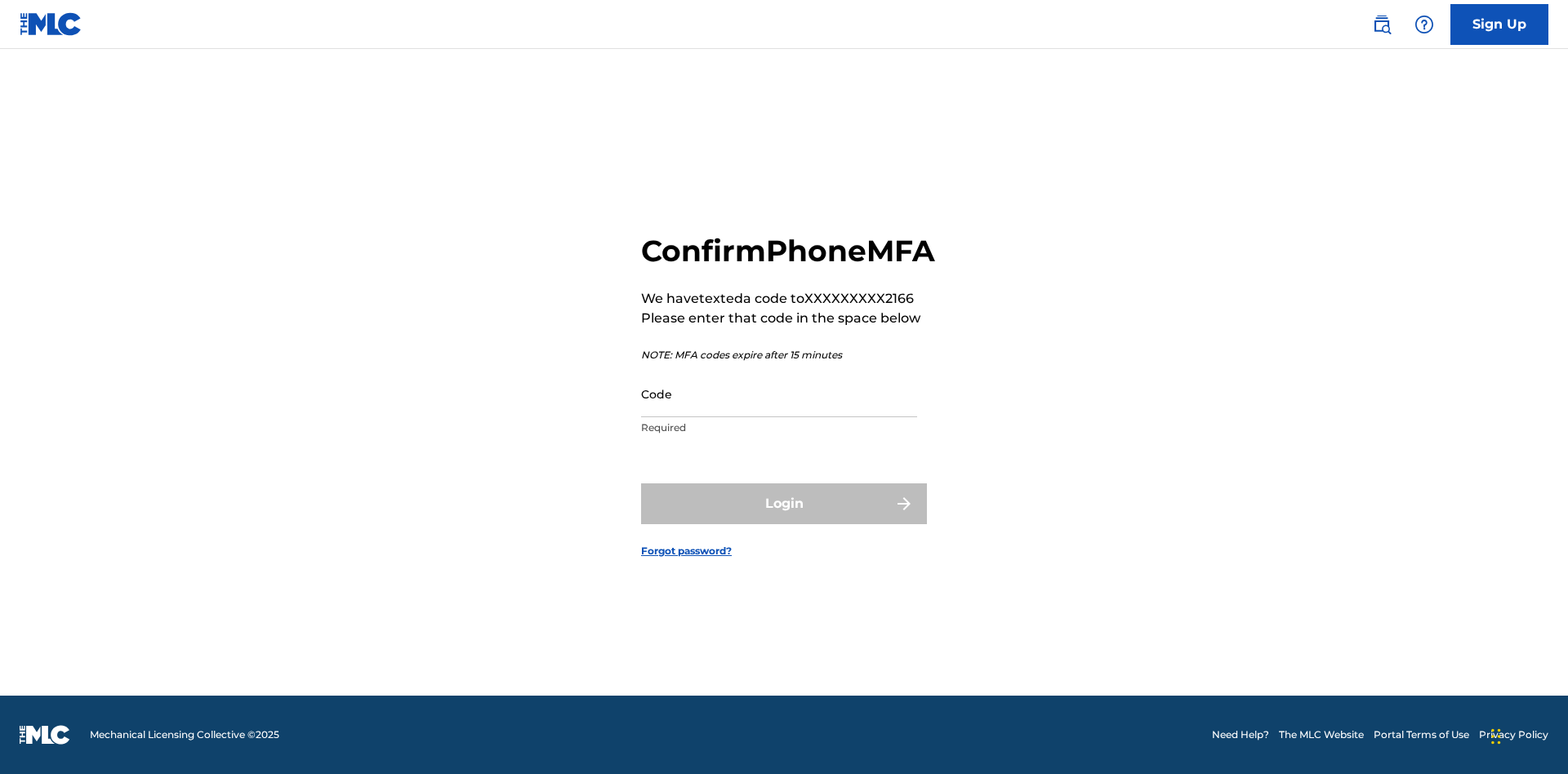
click at [779, 411] on input "Code" at bounding box center [779, 394] width 276 height 47
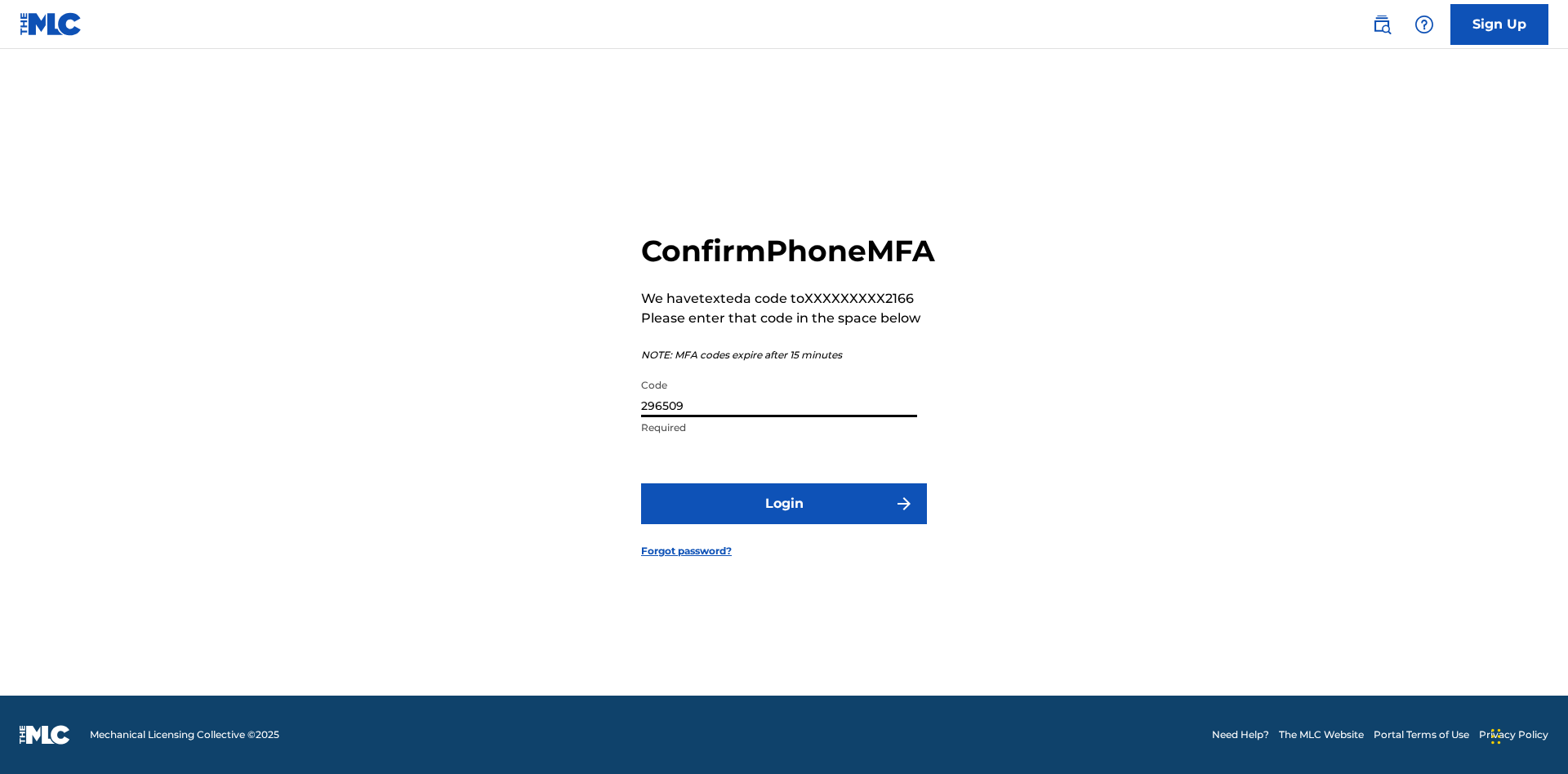
type input "296509"
click at [784, 522] on button "Login" at bounding box center [784, 504] width 286 height 41
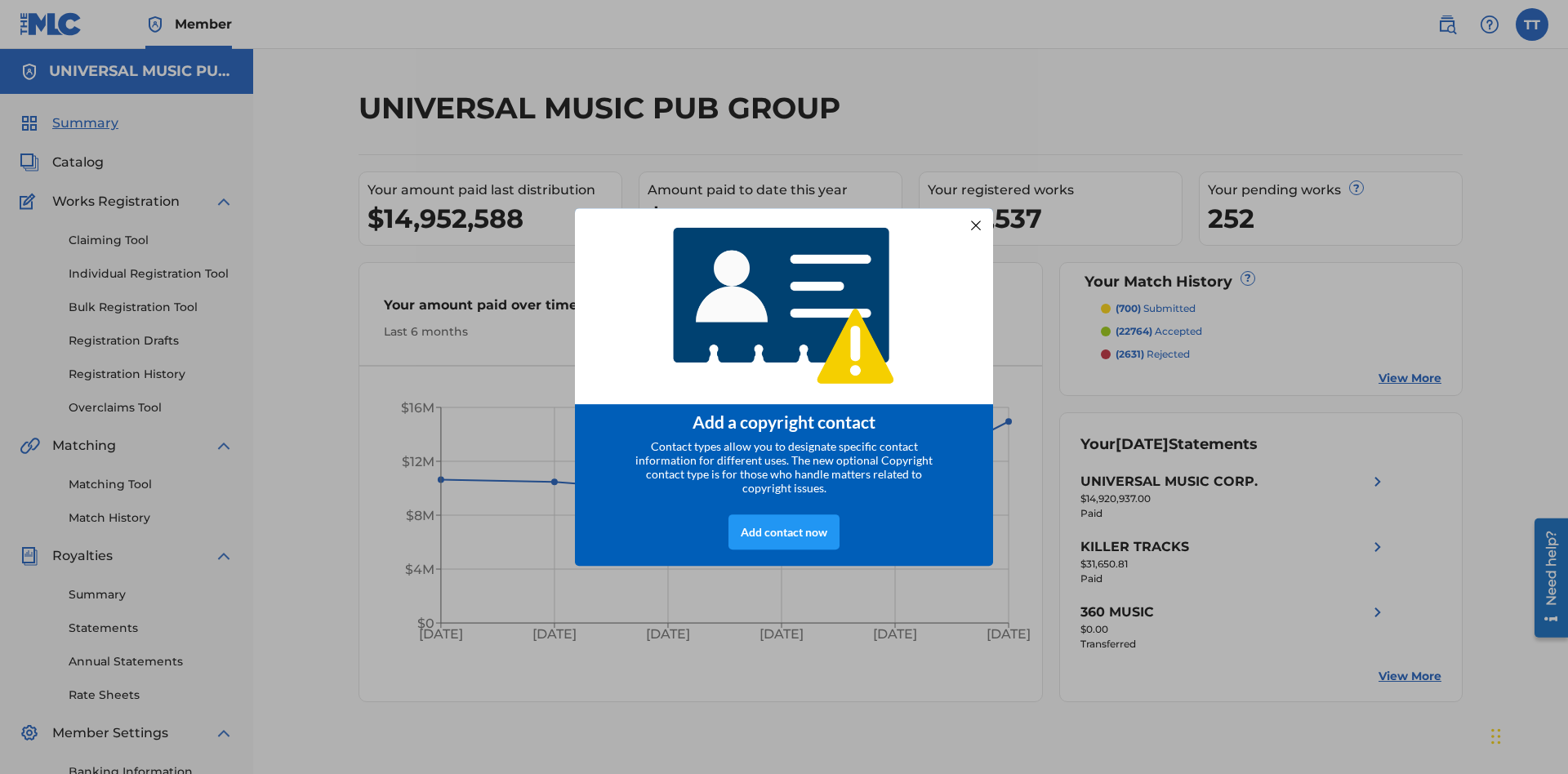
click at [976, 220] on div at bounding box center [976, 226] width 22 height 22
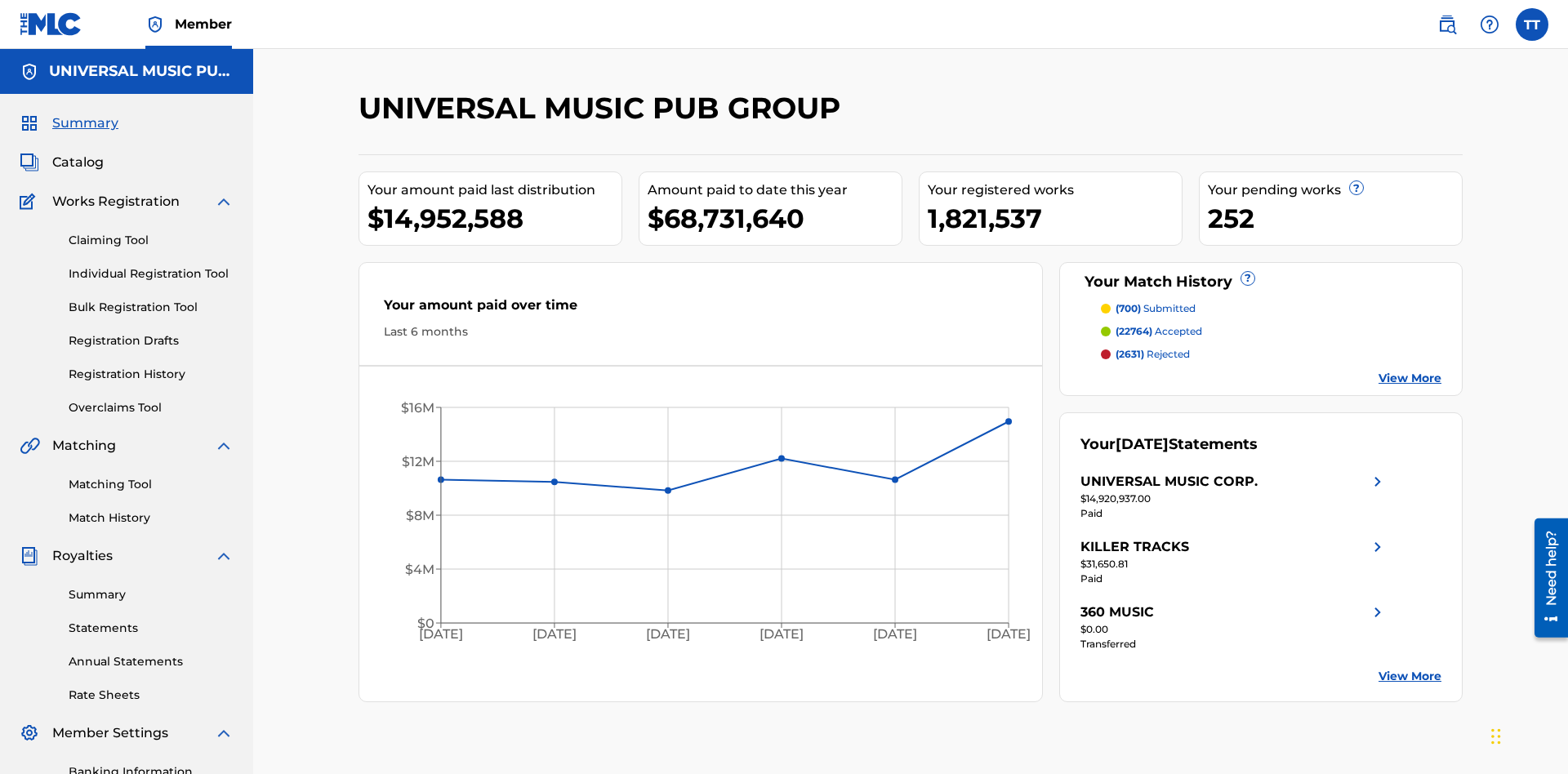
click at [1532, 23] on label at bounding box center [1531, 24] width 32 height 32
click at [1532, 24] on input "TT Test2025.08.18.01.54.33 Test2025.08.18.01.54.33 fa0b708b-6c56-40ee-8c6e-0e15…" at bounding box center [1532, 24] width 0 height 0
click at [1371, 203] on link "Profile" at bounding box center [1371, 203] width 32 height 15
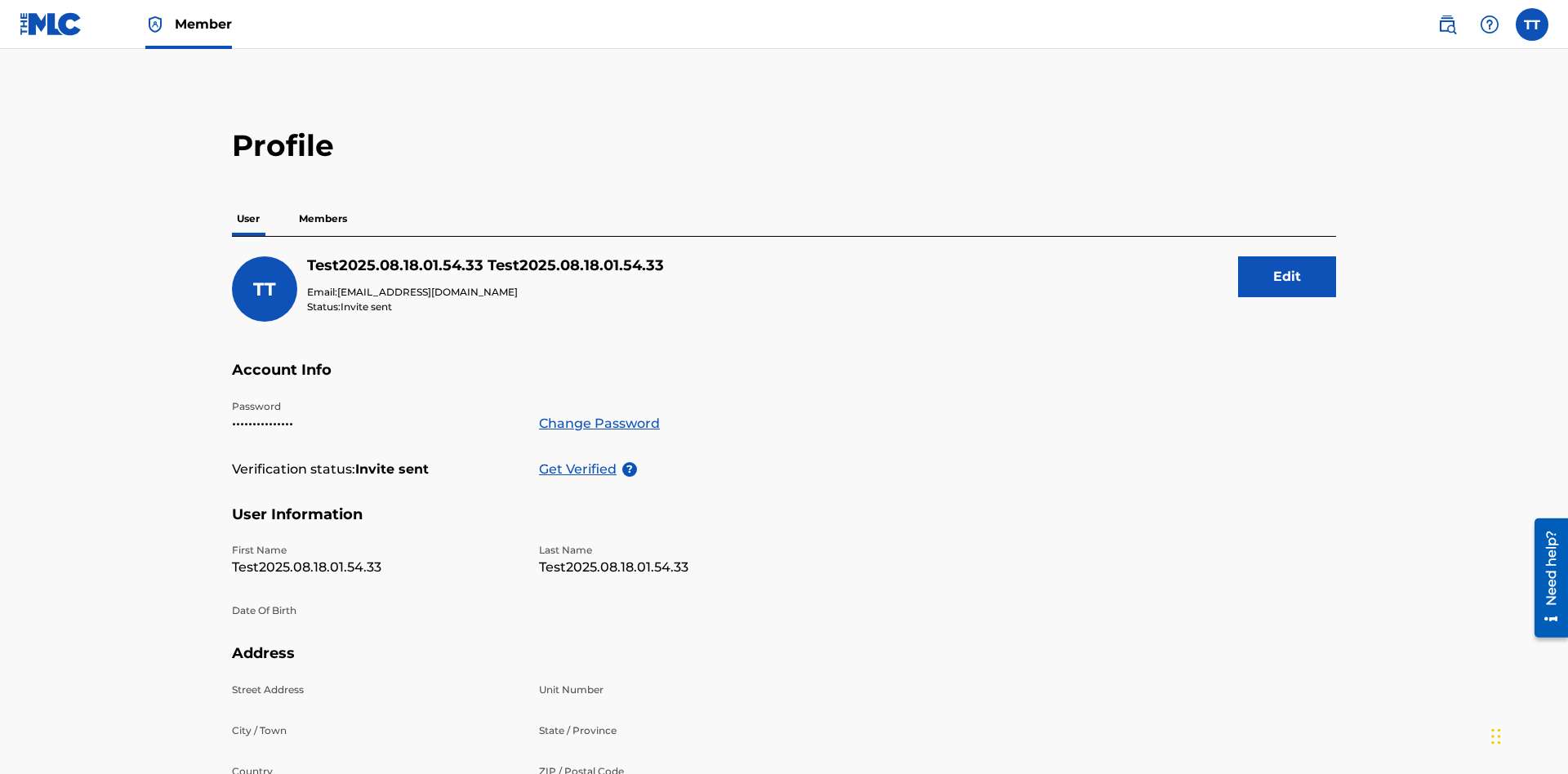
click at [323, 201] on p "Members" at bounding box center [323, 218] width 58 height 34
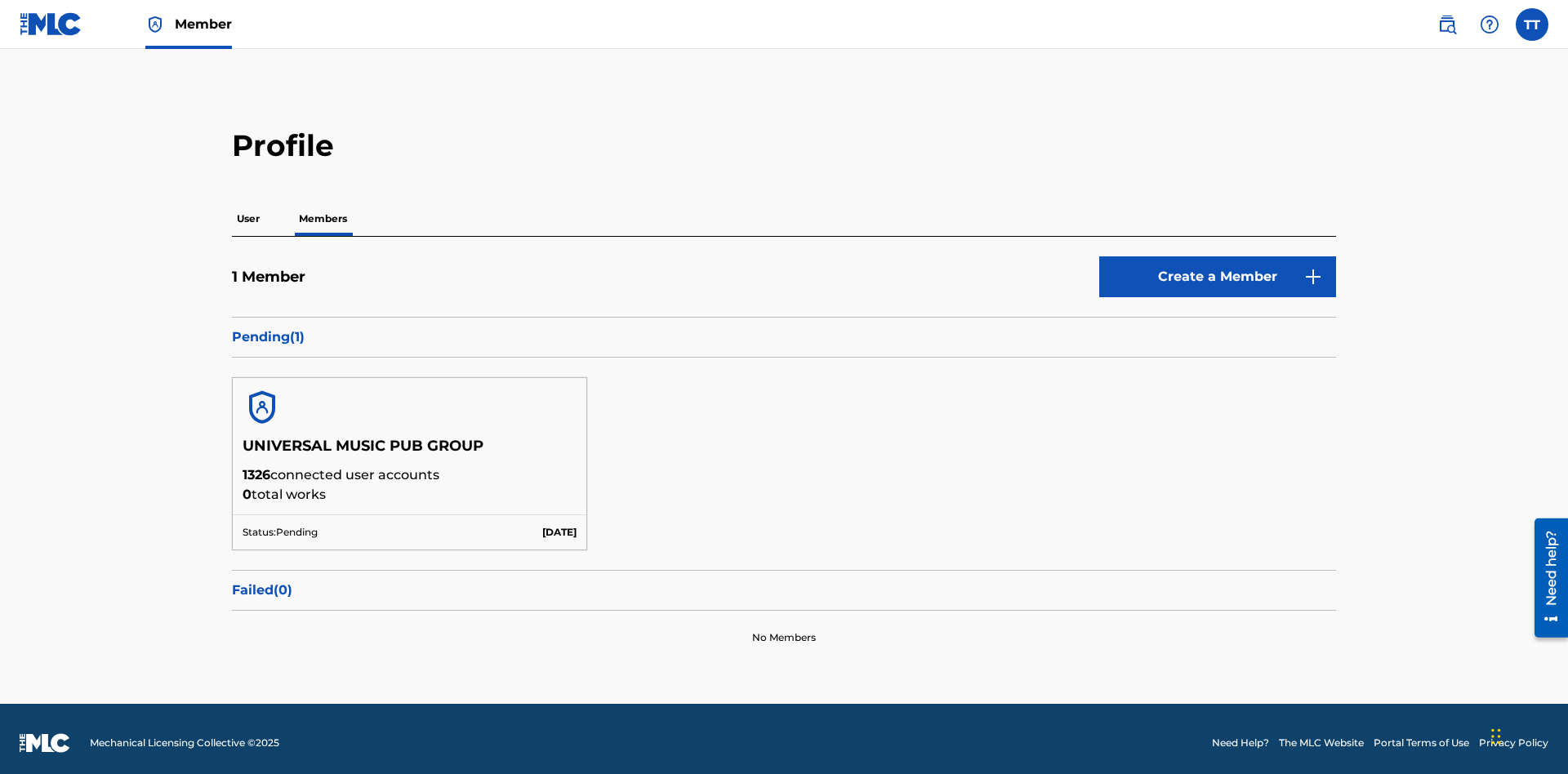
click at [1217, 269] on button "Create a Member" at bounding box center [1217, 276] width 236 height 41
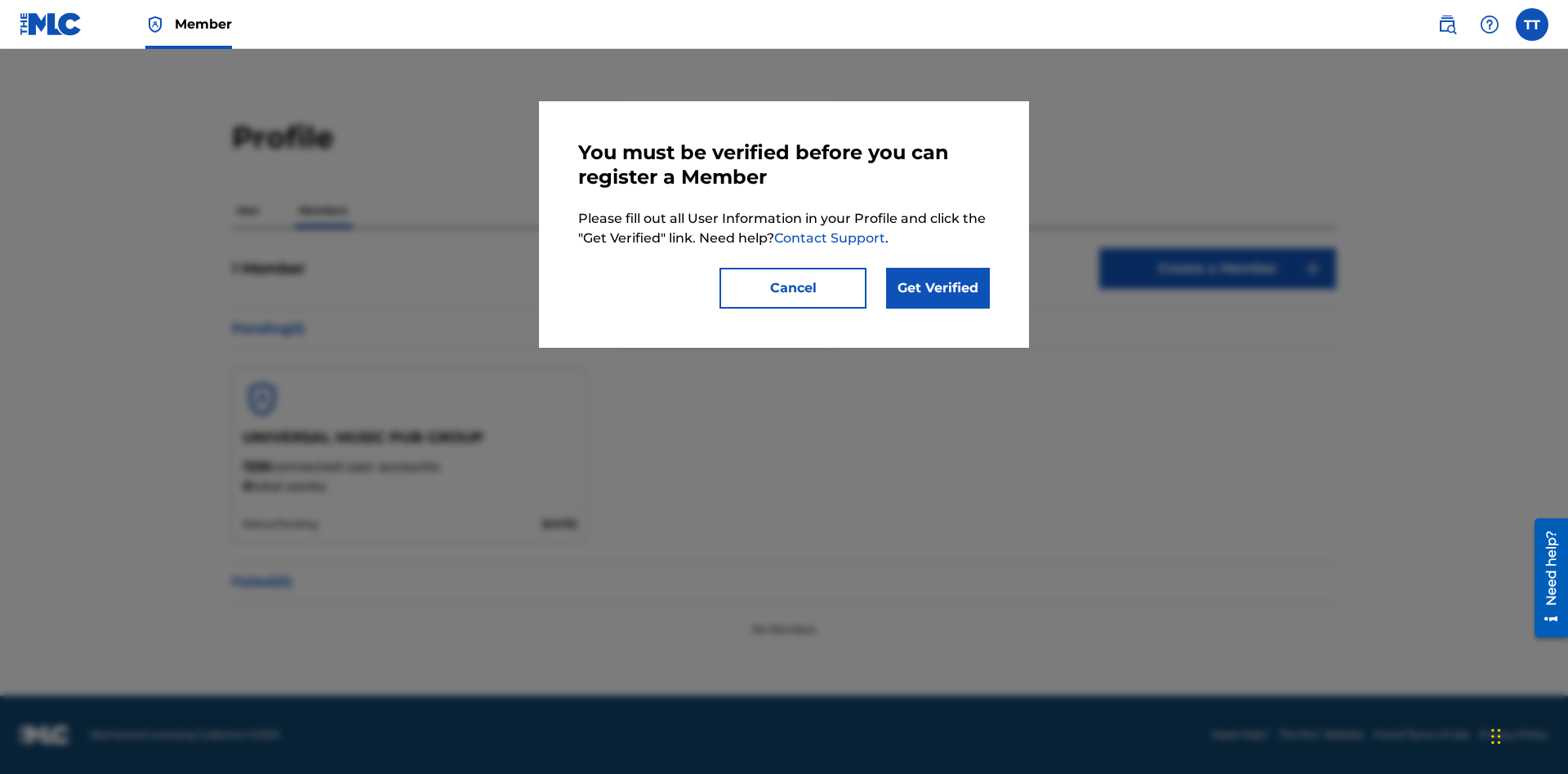
click at [938, 288] on link "Get Verified" at bounding box center [938, 288] width 104 height 41
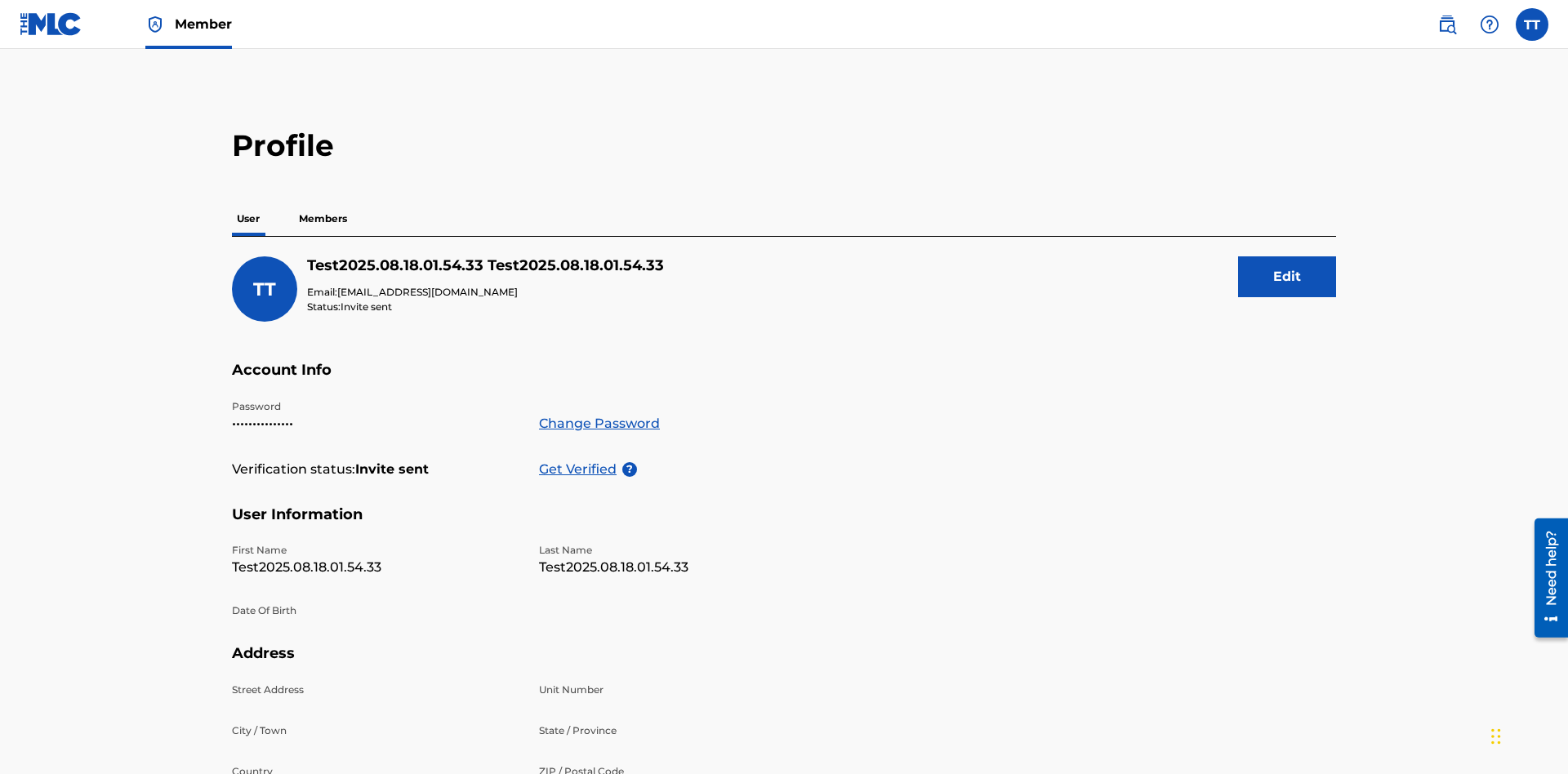
click at [580, 459] on p "Get Verified" at bounding box center [580, 469] width 83 height 20
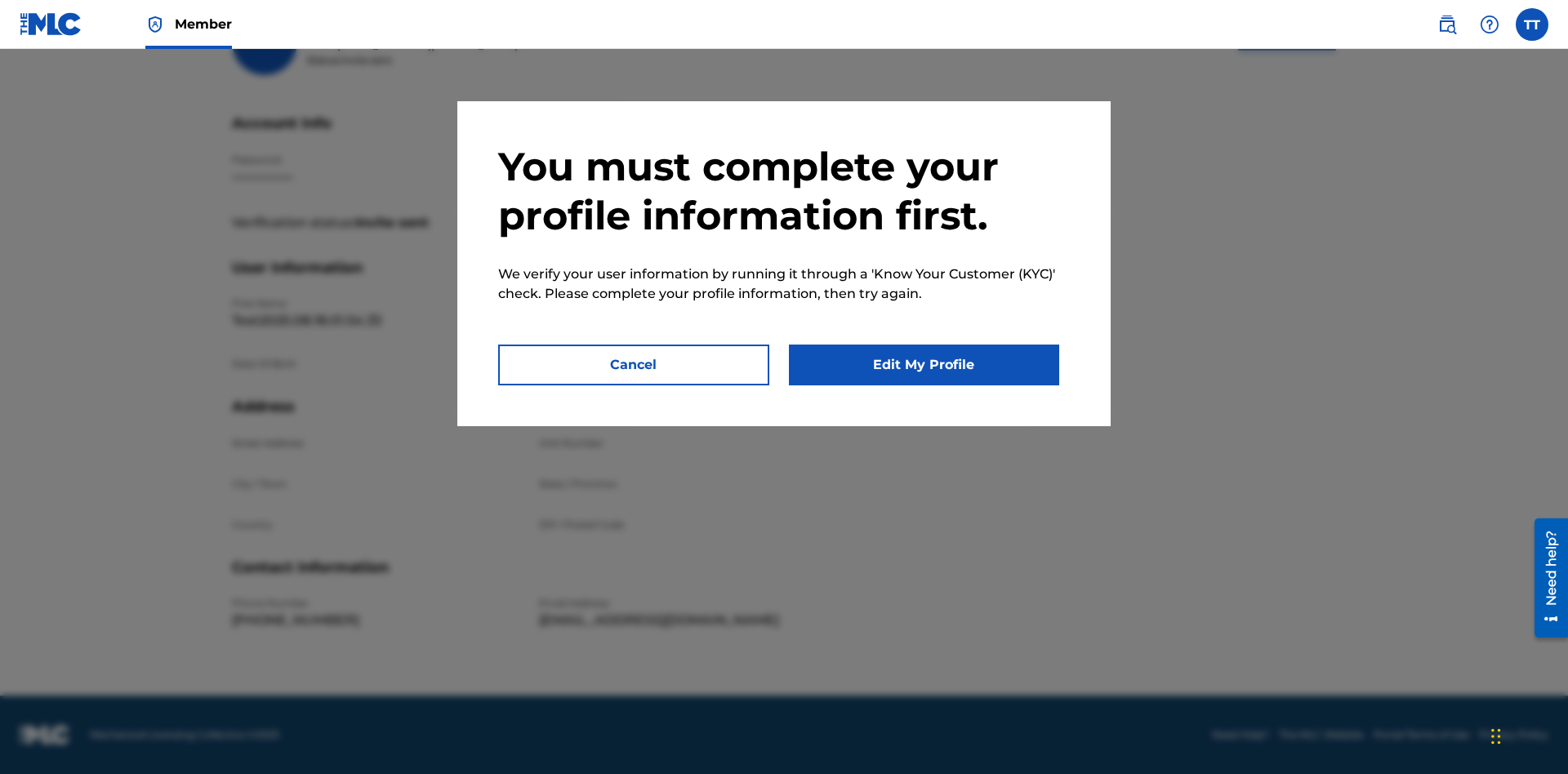
click at [923, 365] on button "Edit My Profile" at bounding box center [924, 365] width 271 height 41
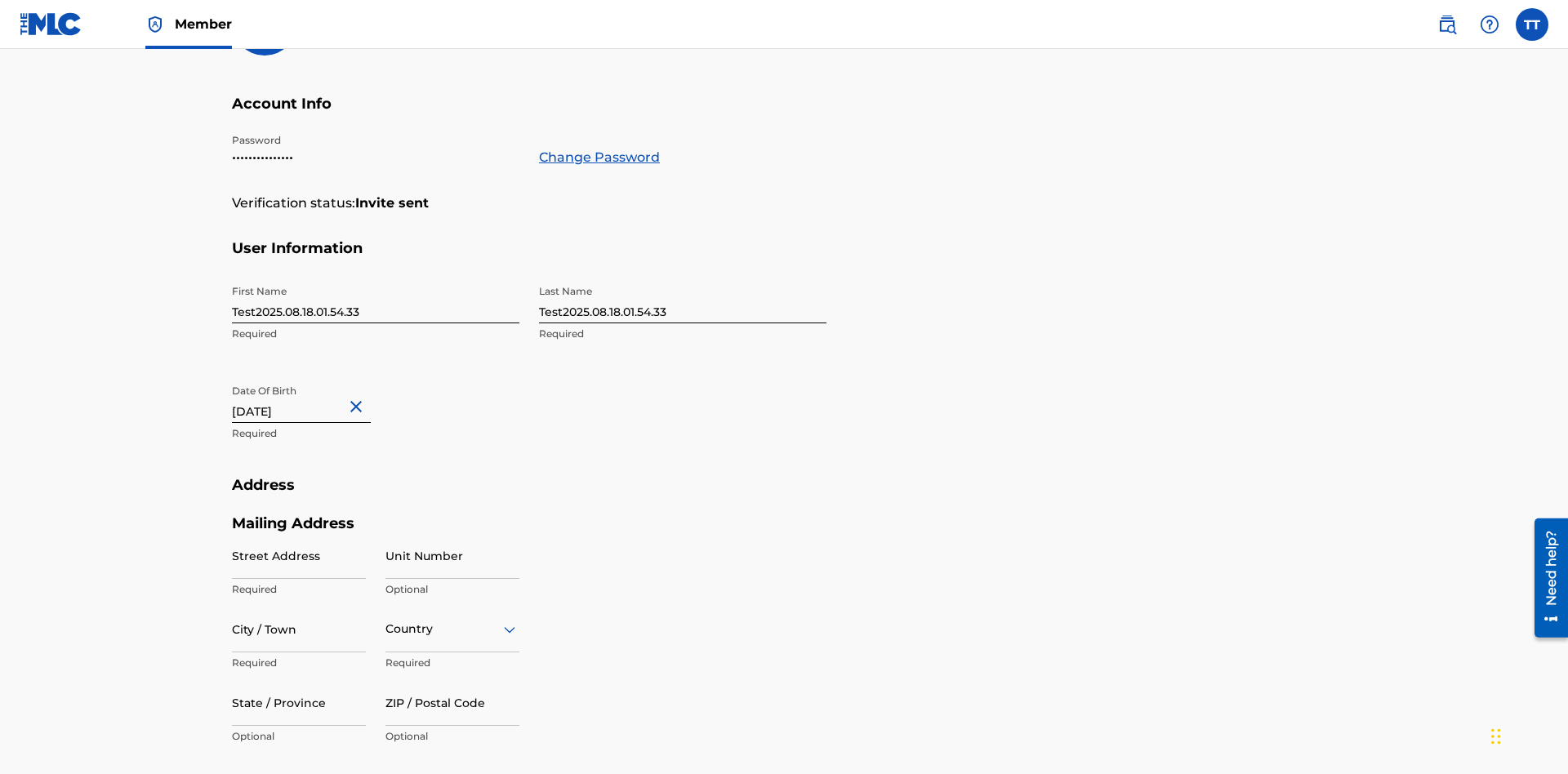
click at [376, 276] on input "Test2025.08.18.01.54.33" at bounding box center [376, 300] width 287 height 47
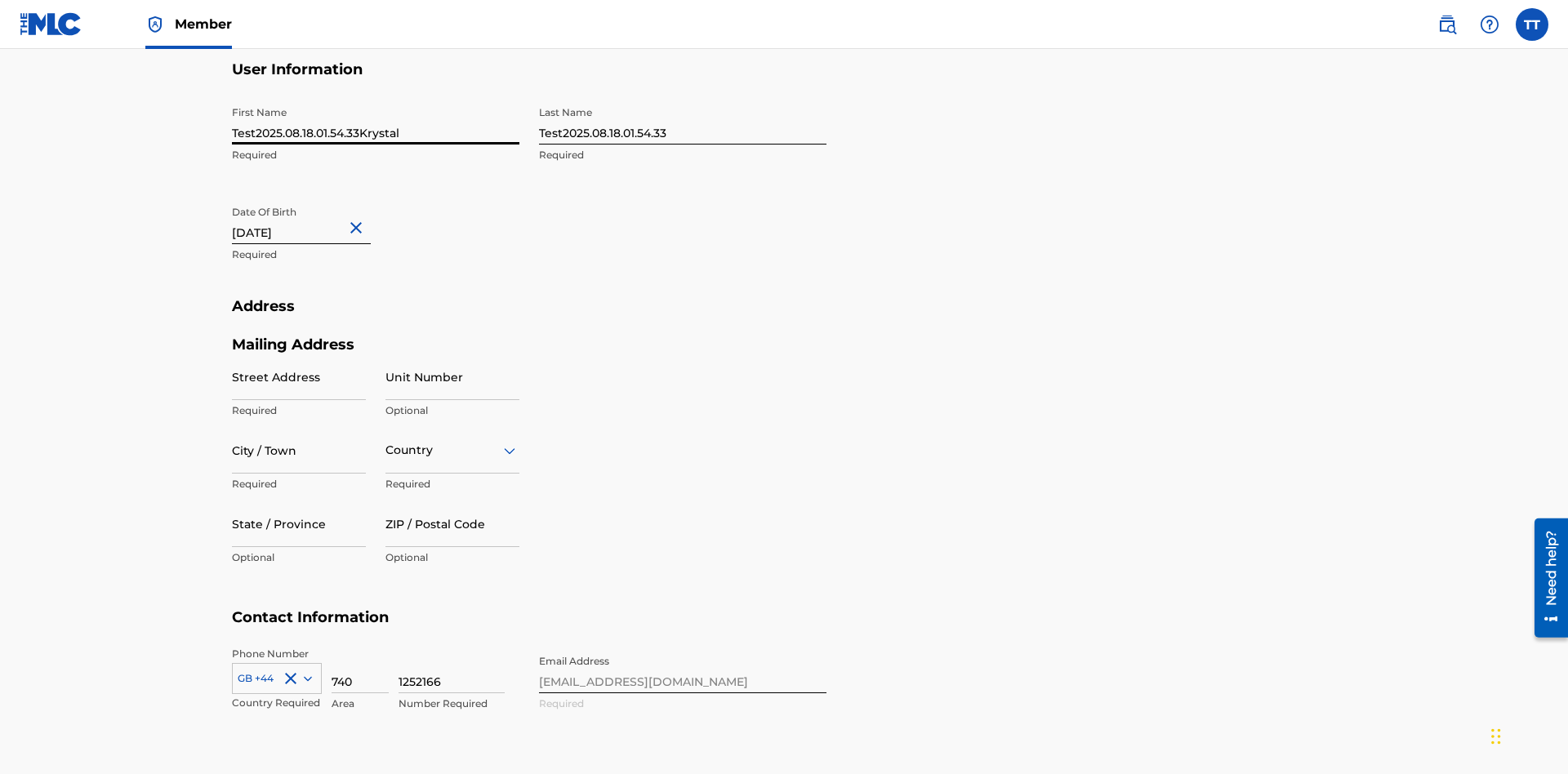
type input "Test2025.08.18.01.54.33Krystal"
click at [683, 121] on input "Test2025.08.18.01.54.33" at bounding box center [682, 122] width 287 height 47
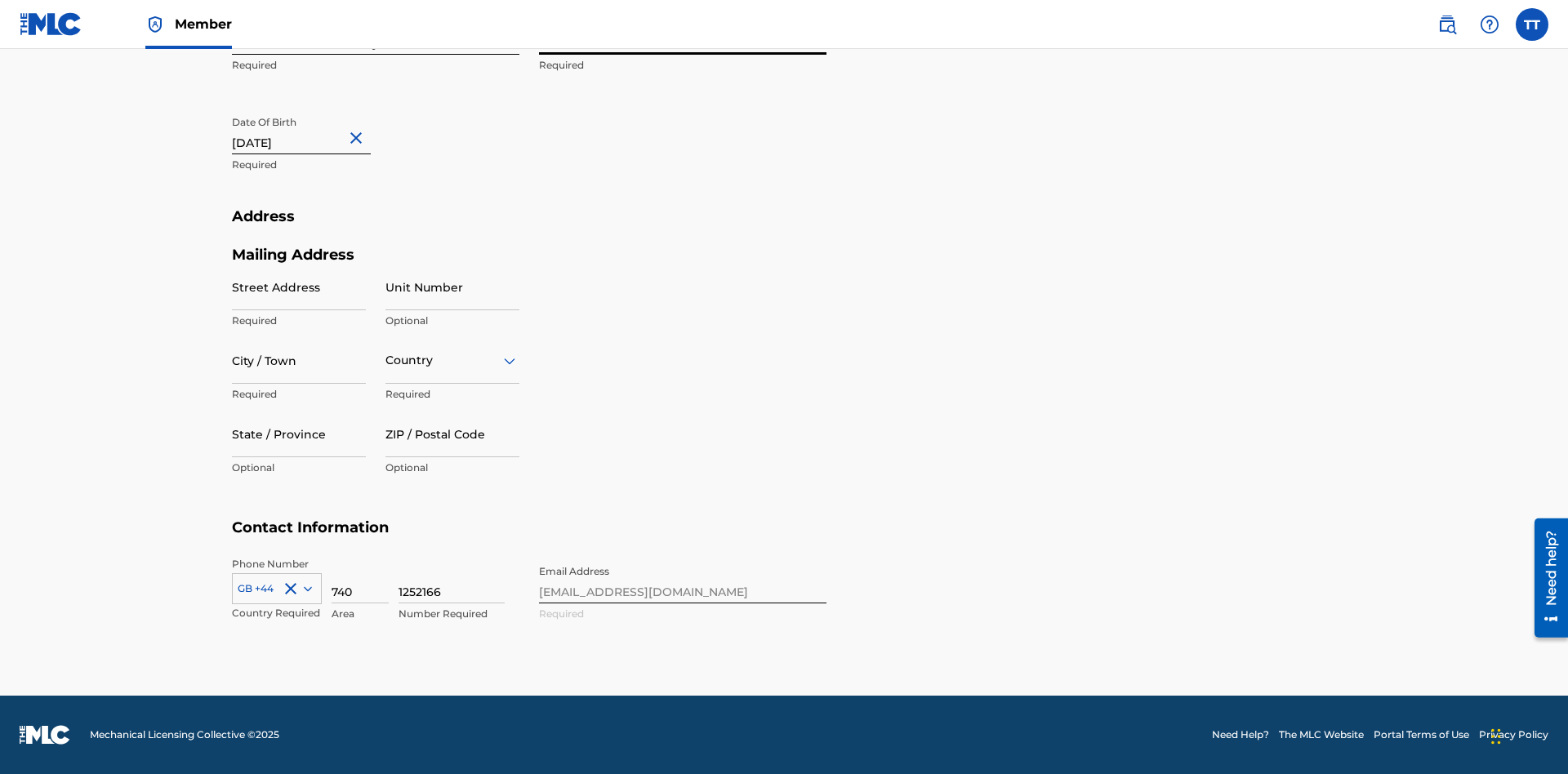
type input "Test2025.08.18.01.54.33Ribble"
click at [315, 132] on input "August 18 2012" at bounding box center [301, 131] width 139 height 47
select select "7"
select select "2012"
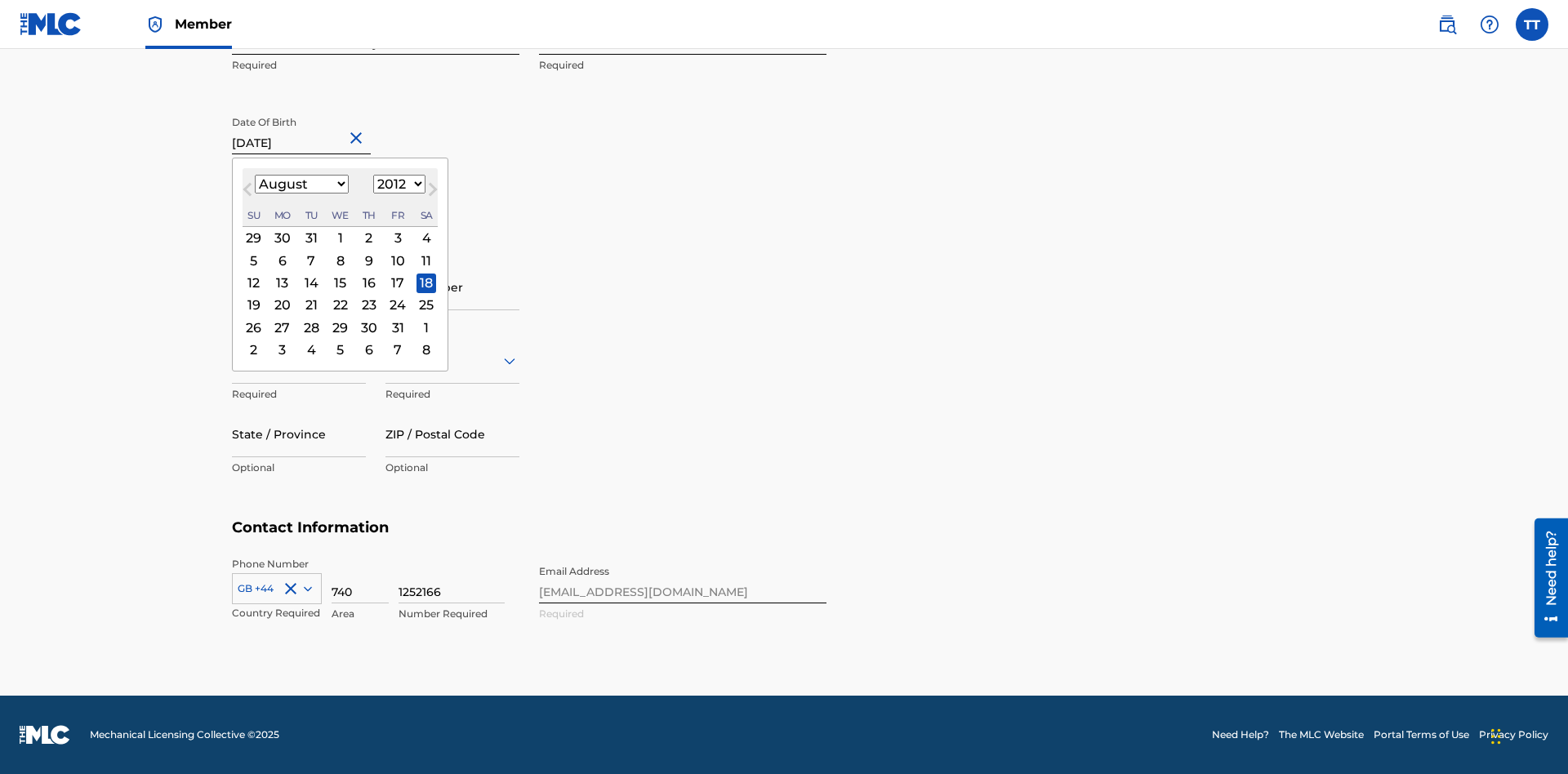
click at [301, 185] on select "January February March April May June July August September October November De…" at bounding box center [301, 184] width 94 height 19
select select "0"
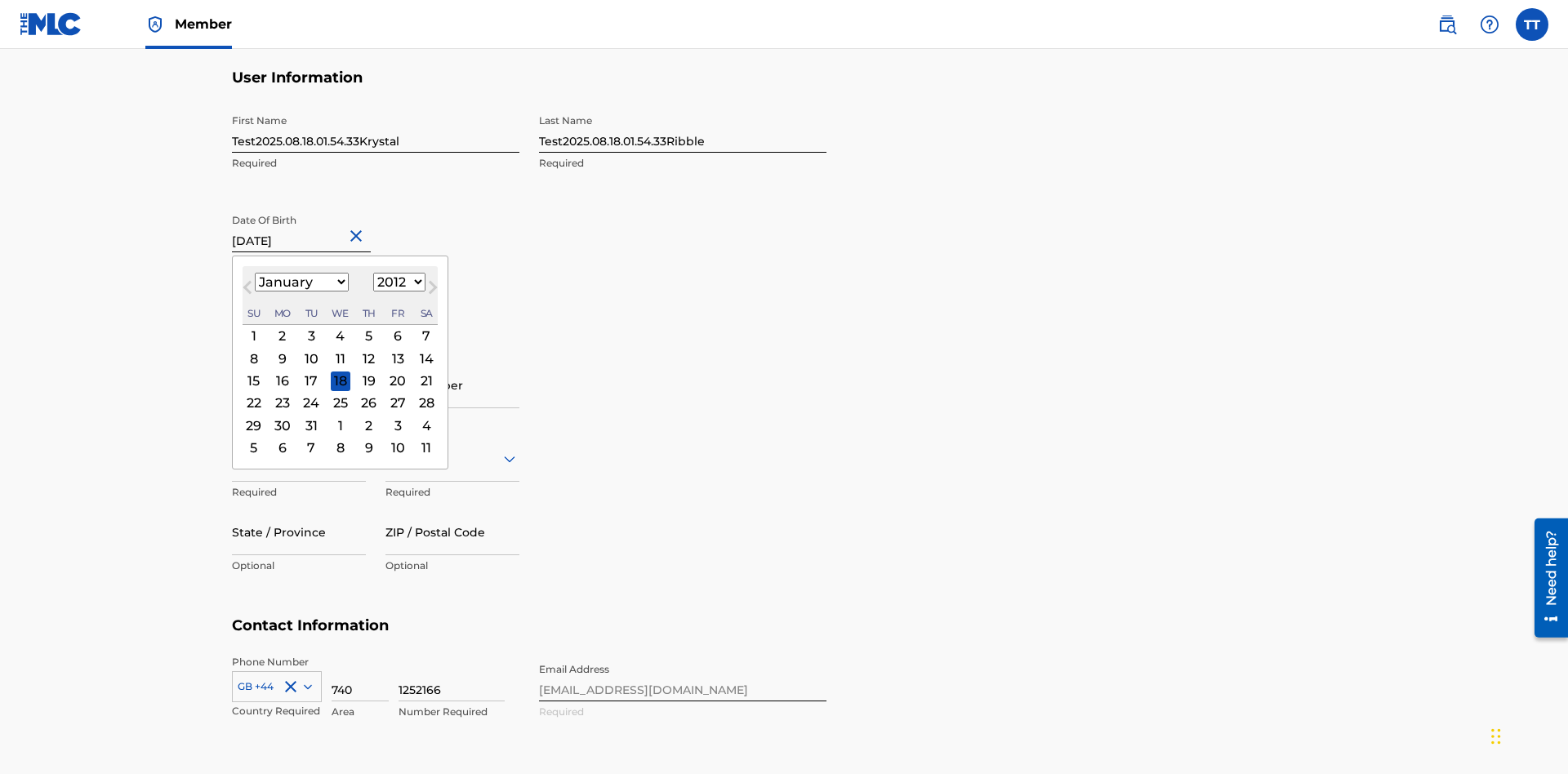
click at [397, 282] on select "1900 1901 1902 1903 1904 1905 1906 1907 1908 1909 1910 1911 1912 1913 1914 1915…" at bounding box center [399, 282] width 52 height 19
select select "1985"
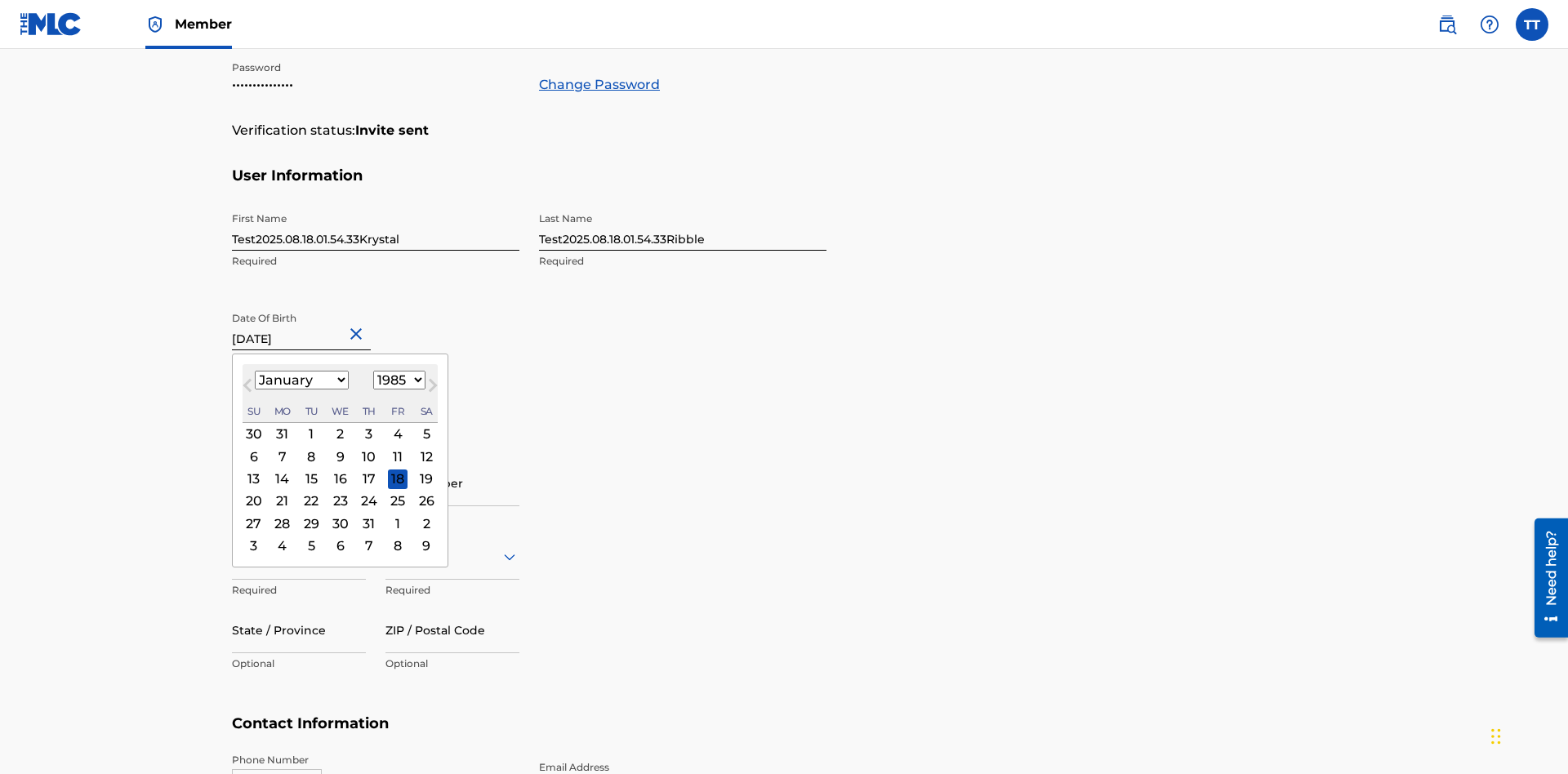
click at [397, 380] on select "1900 1901 1902 1903 1904 1905 1906 1907 1908 1909 1910 1911 1912 1913 1914 1915…" at bounding box center [399, 380] width 52 height 19
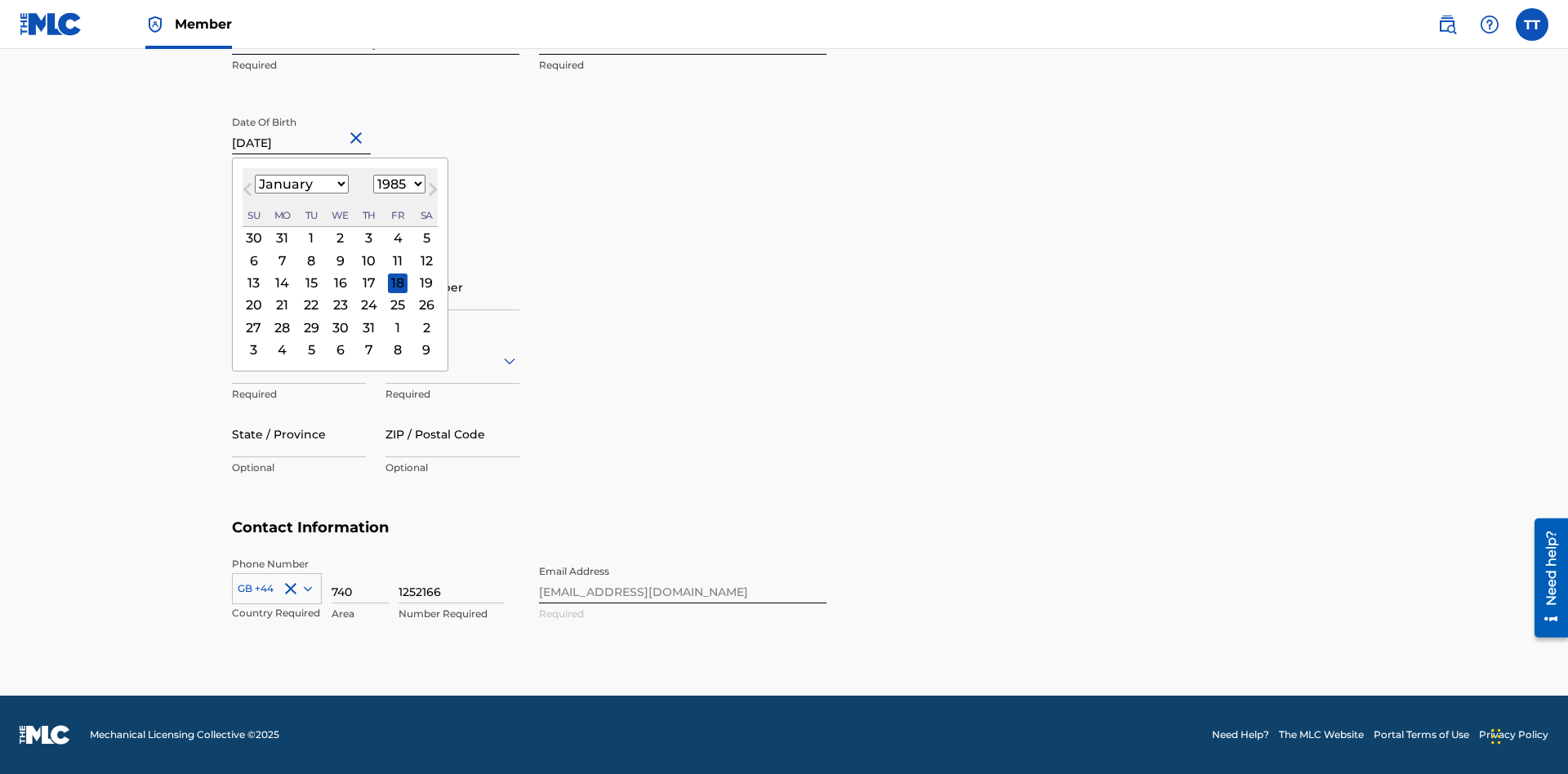
click at [311, 260] on div "8" at bounding box center [311, 260] width 20 height 20
type input "January 8 1985"
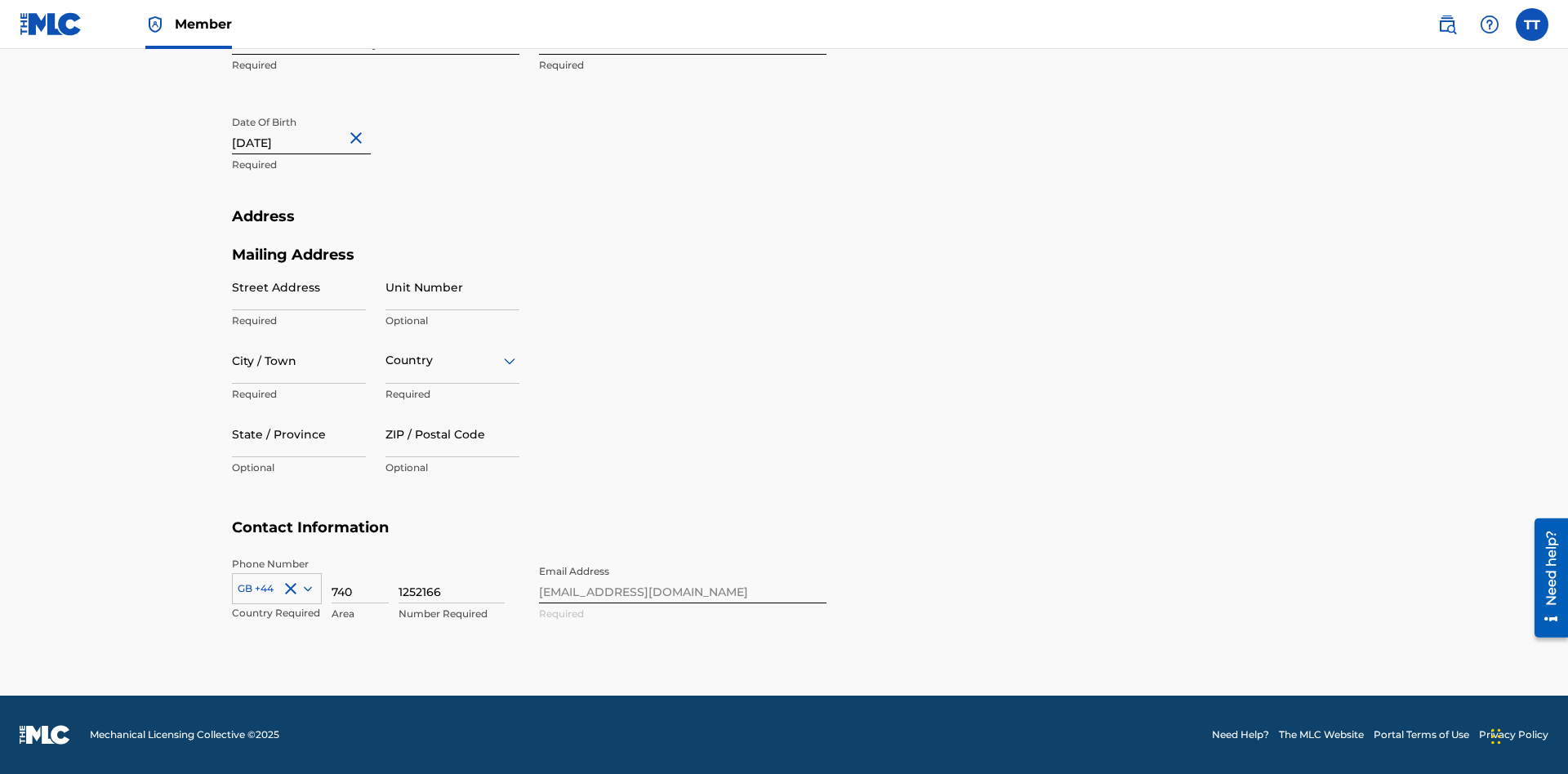
click at [299, 286] on input "Street Address" at bounding box center [299, 287] width 134 height 47
type input "9909 Elks Run Rd"
click at [299, 360] on input "City / Town" at bounding box center [299, 360] width 134 height 47
type input "Roseville"
click at [386, 360] on input "text" at bounding box center [387, 360] width 3 height 17
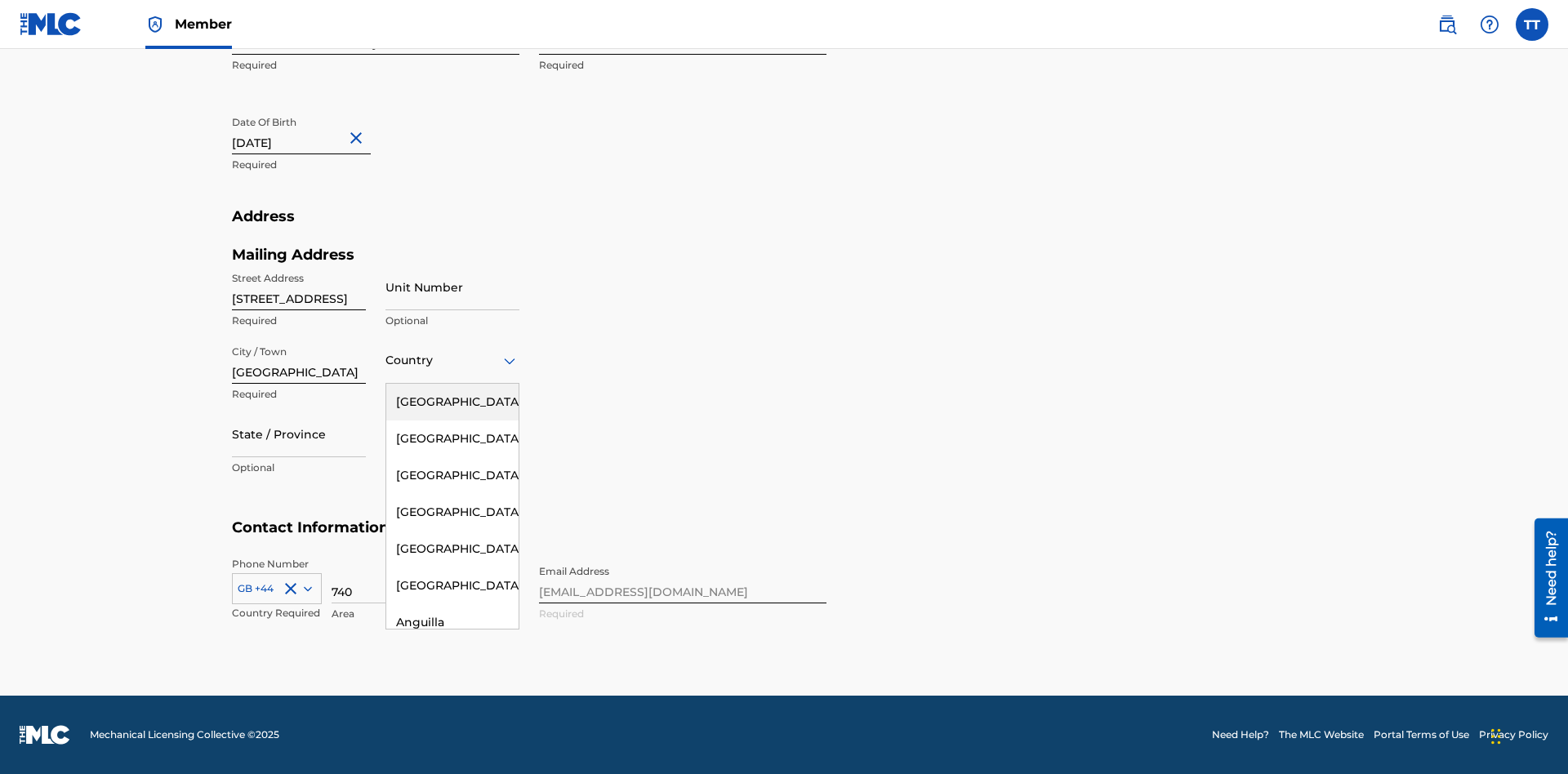
click at [452, 402] on div "United States" at bounding box center [452, 402] width 132 height 37
click at [299, 434] on div at bounding box center [299, 434] width 134 height 21
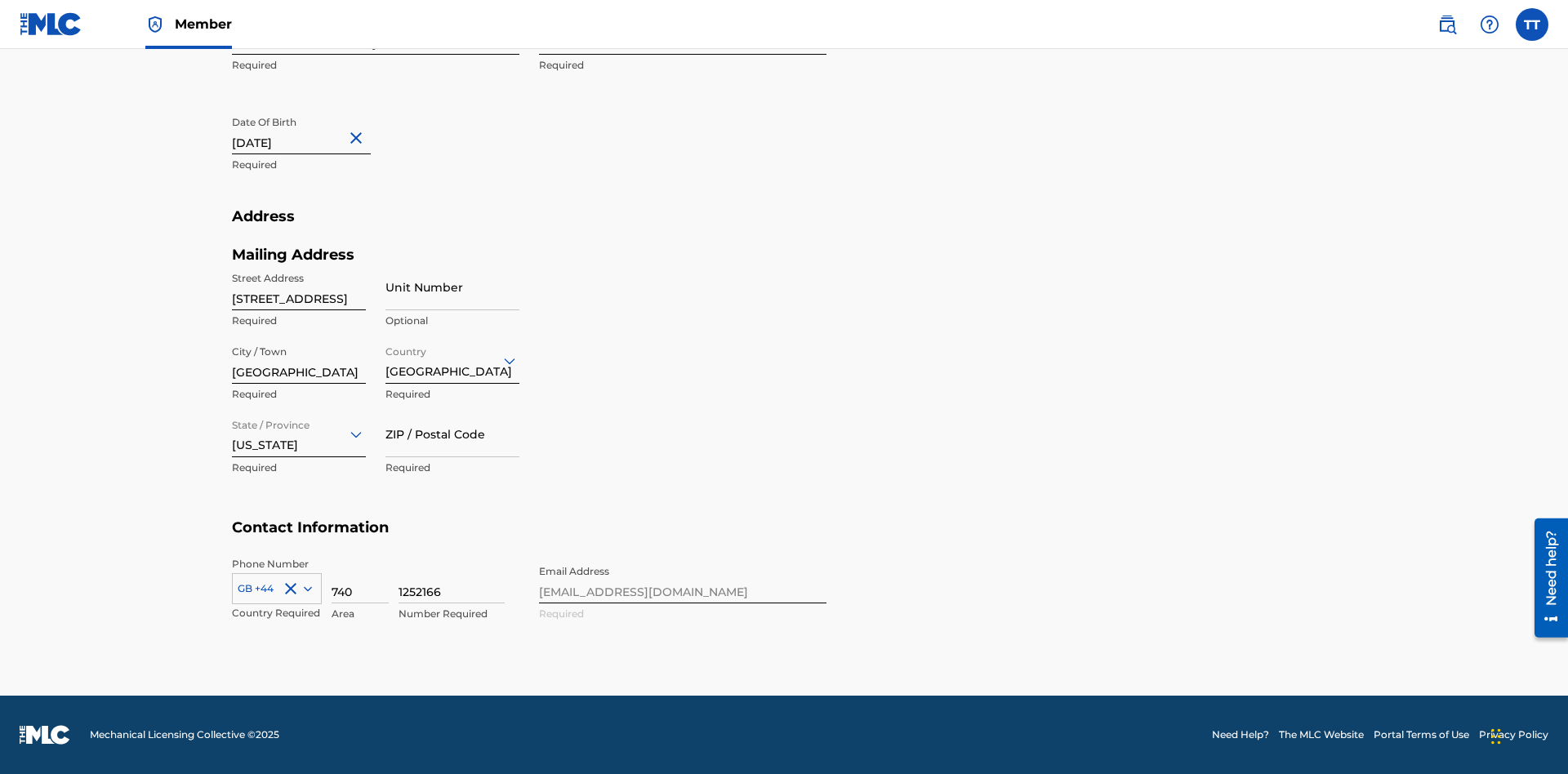
click at [452, 434] on input "ZIP / Postal Code" at bounding box center [452, 434] width 134 height 47
type input "43777"
click at [305, 588] on icon at bounding box center [308, 588] width 8 height 5
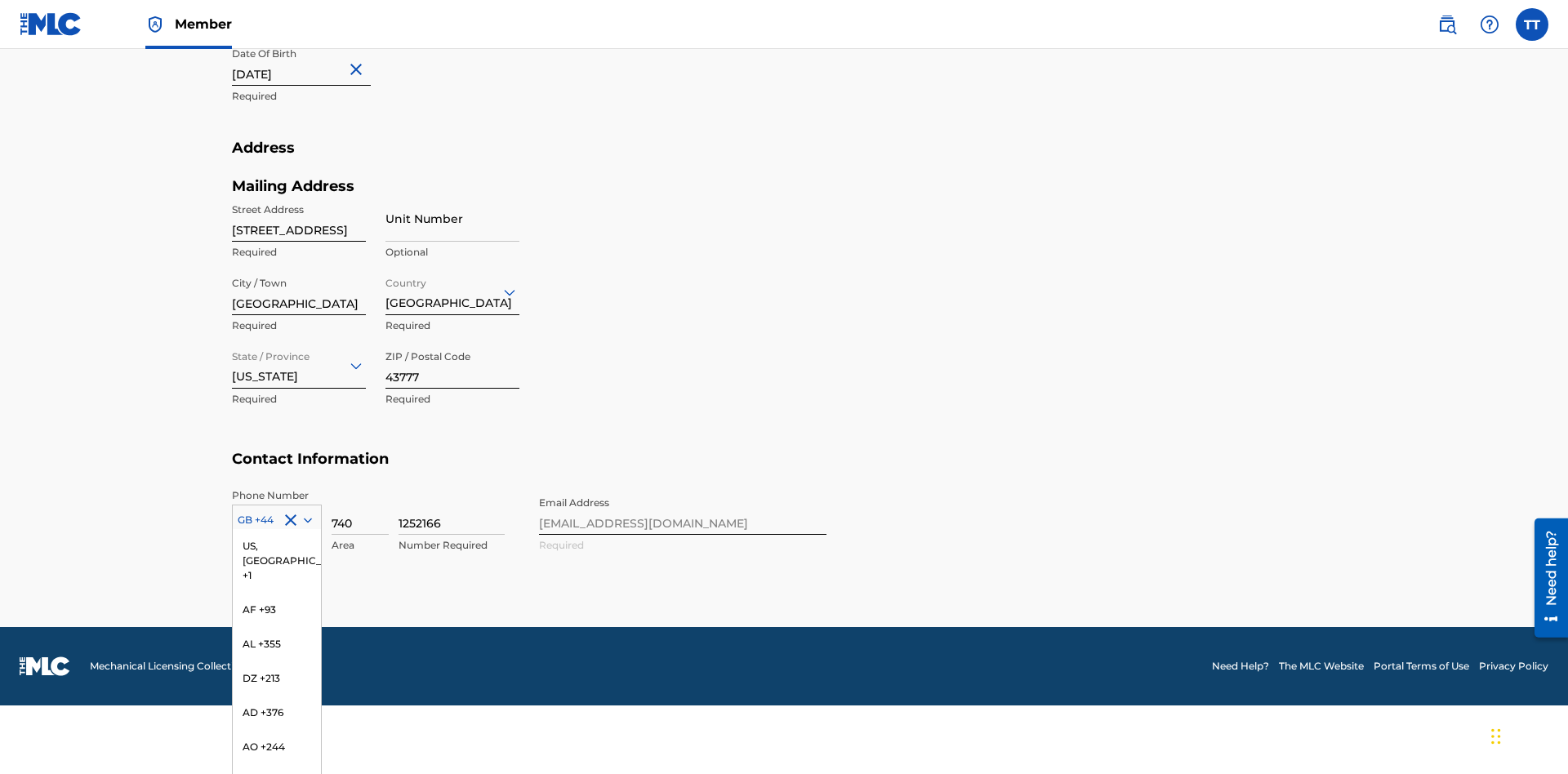
scroll to position [6829, 0]
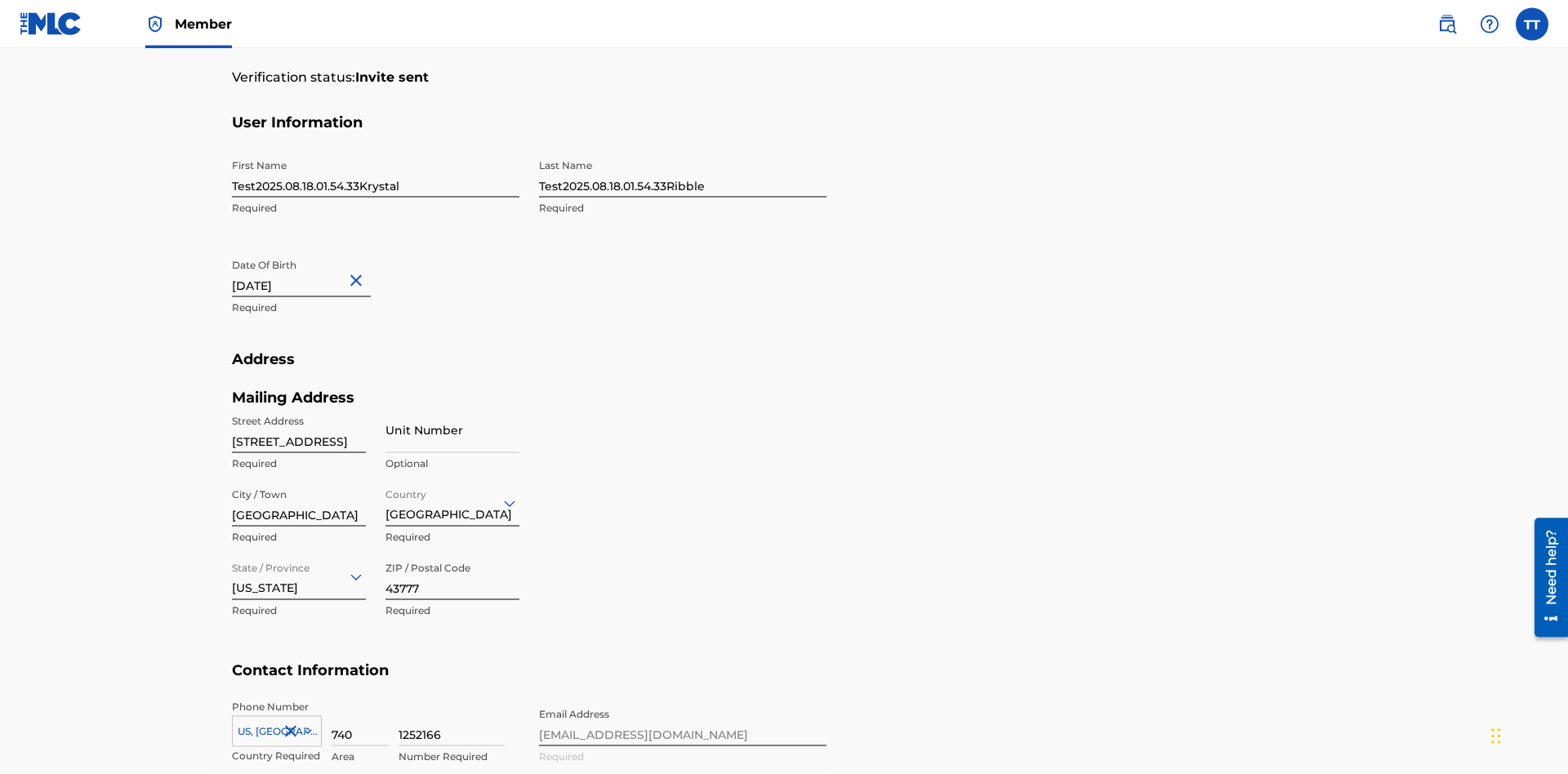
click at [361, 700] on input "740" at bounding box center [360, 723] width 57 height 47
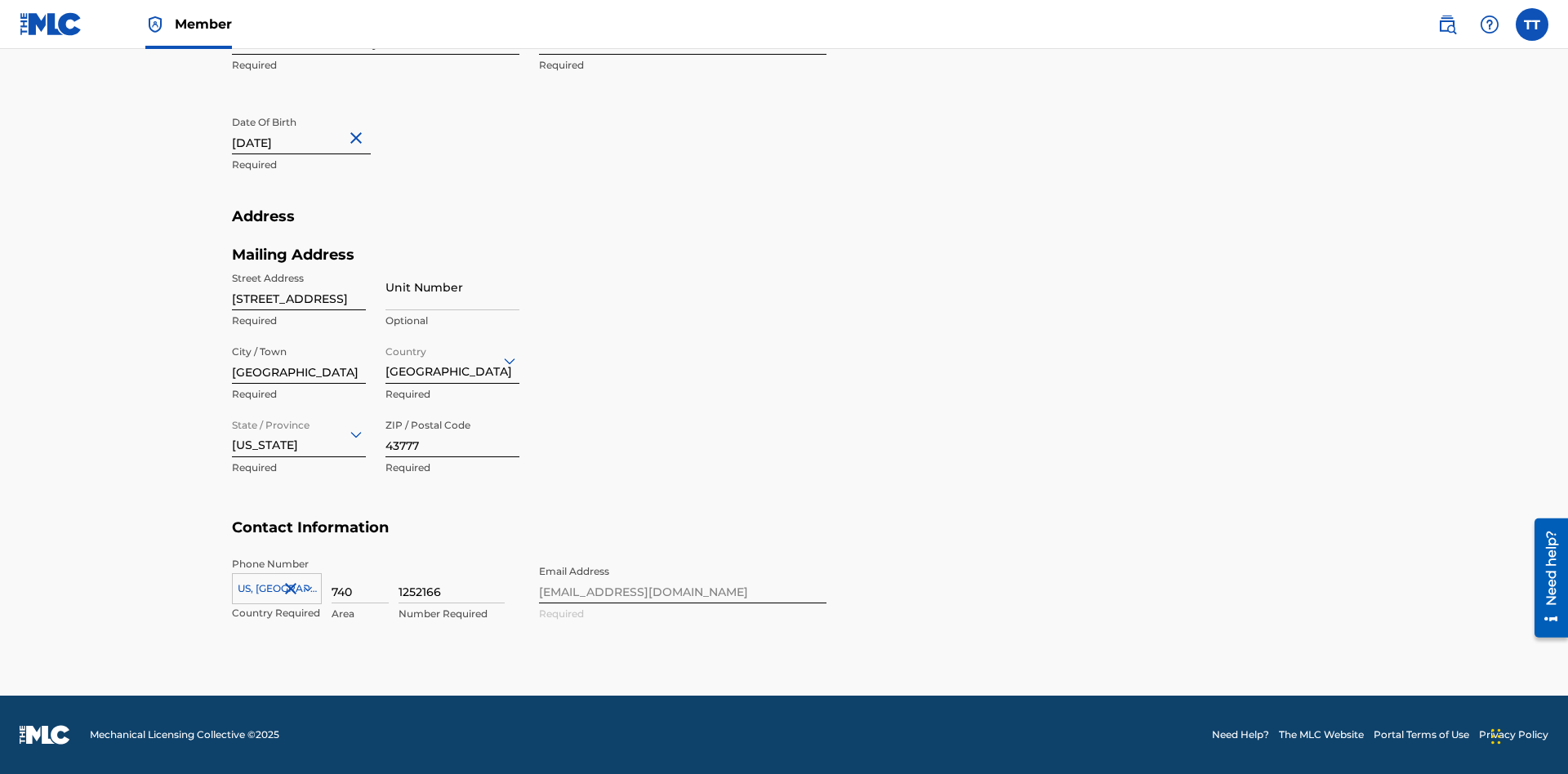
type input "740"
click at [451, 579] on input "1252166" at bounding box center [452, 580] width 107 height 47
type input "8086351"
